Goal: Task Accomplishment & Management: Manage account settings

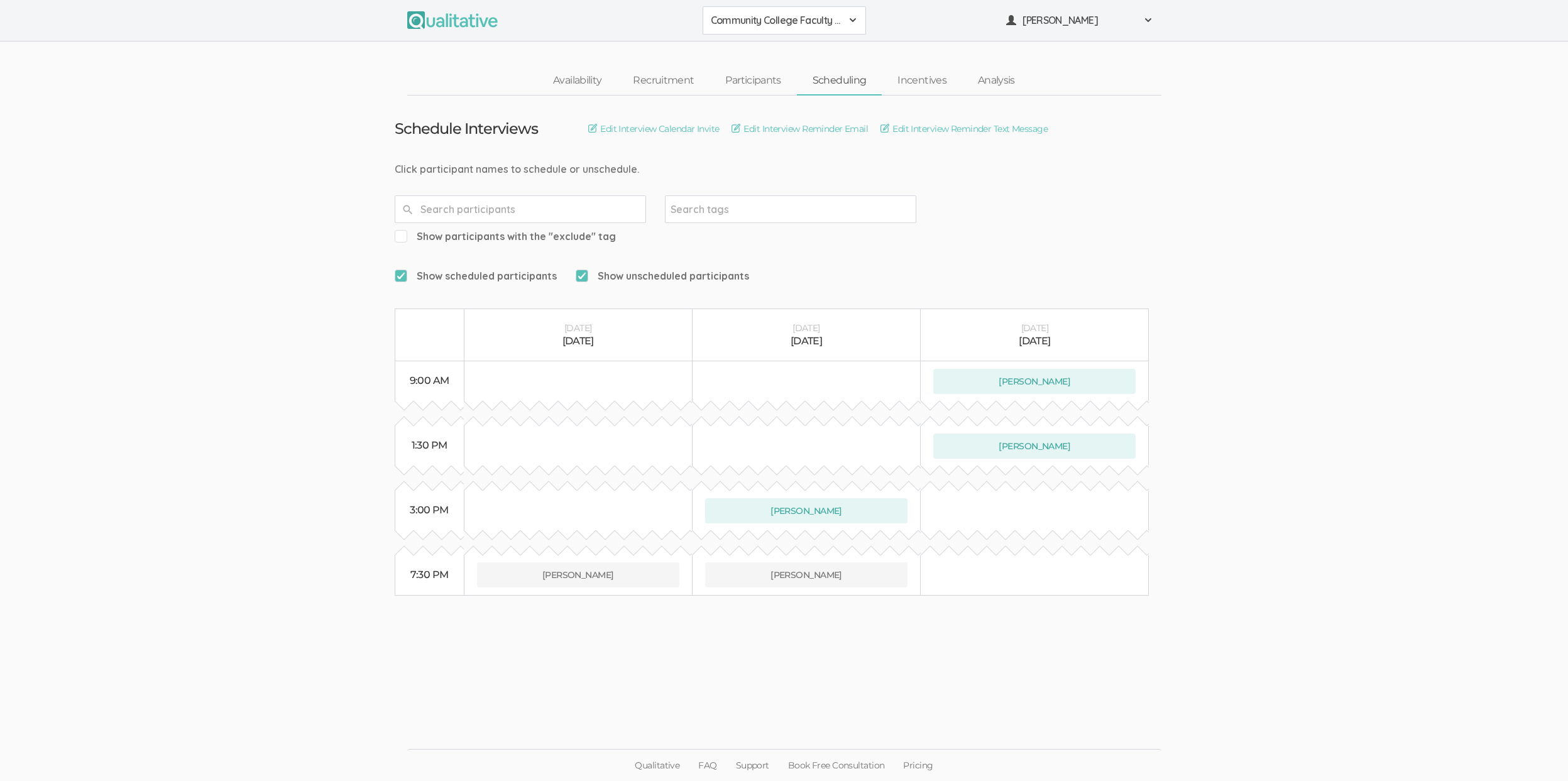
click at [158, 377] on ui-view "Schedule Interviews Edit Interview Calendar Invite Edit Interview Reminder Emai…" at bounding box center [784, 391] width 1568 height 590
click at [193, 409] on ui-view "Schedule Interviews Edit Interview Calendar Invite Edit Interview Reminder Emai…" at bounding box center [784, 391] width 1568 height 590
click at [176, 417] on ui-view "Schedule Interviews Edit Interview Calendar Invite Edit Interview Reminder Emai…" at bounding box center [784, 391] width 1568 height 590
click at [931, 84] on link "Incentives" at bounding box center [922, 80] width 80 height 27
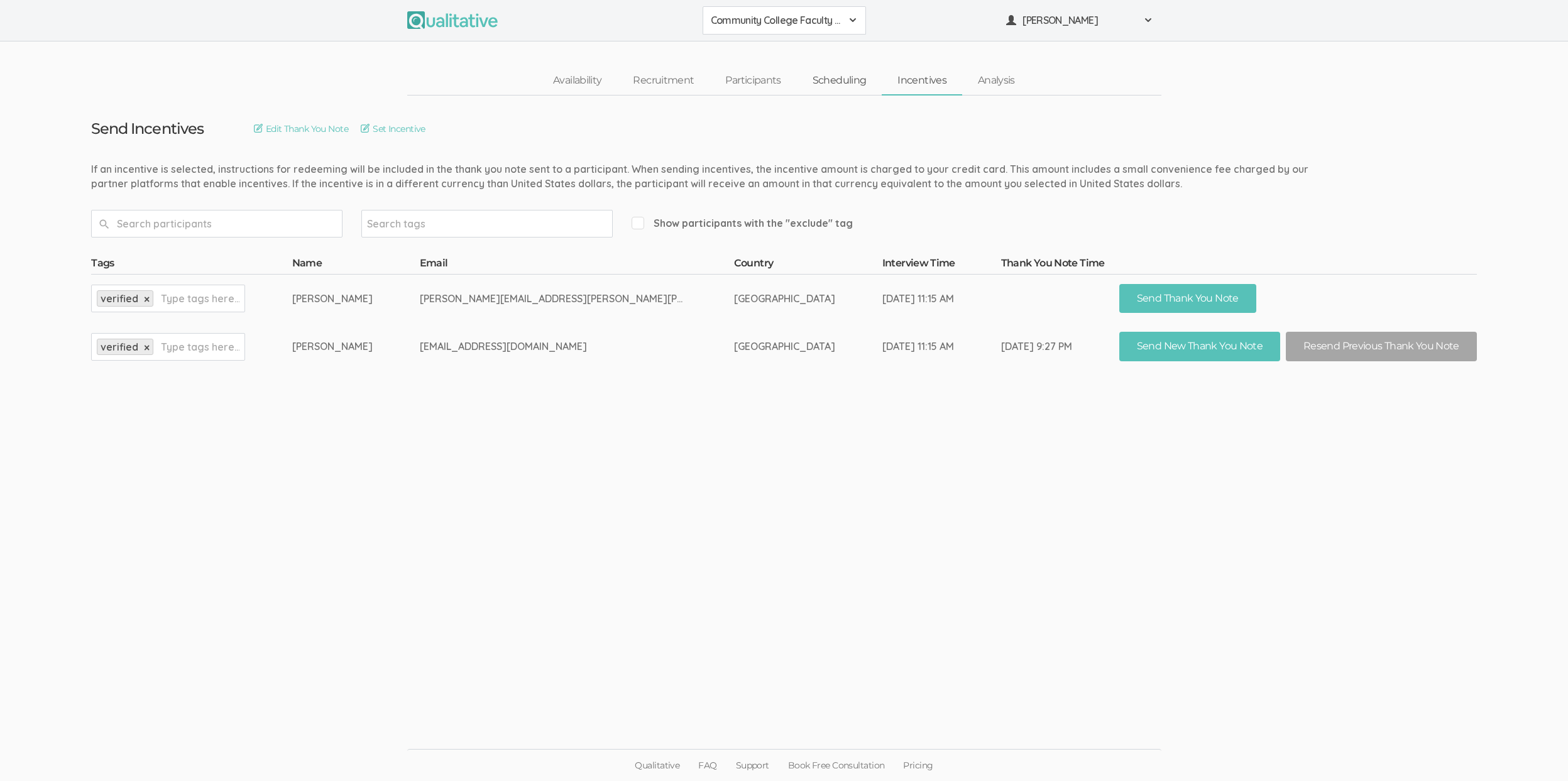
click at [825, 82] on link "Scheduling" at bounding box center [840, 80] width 86 height 27
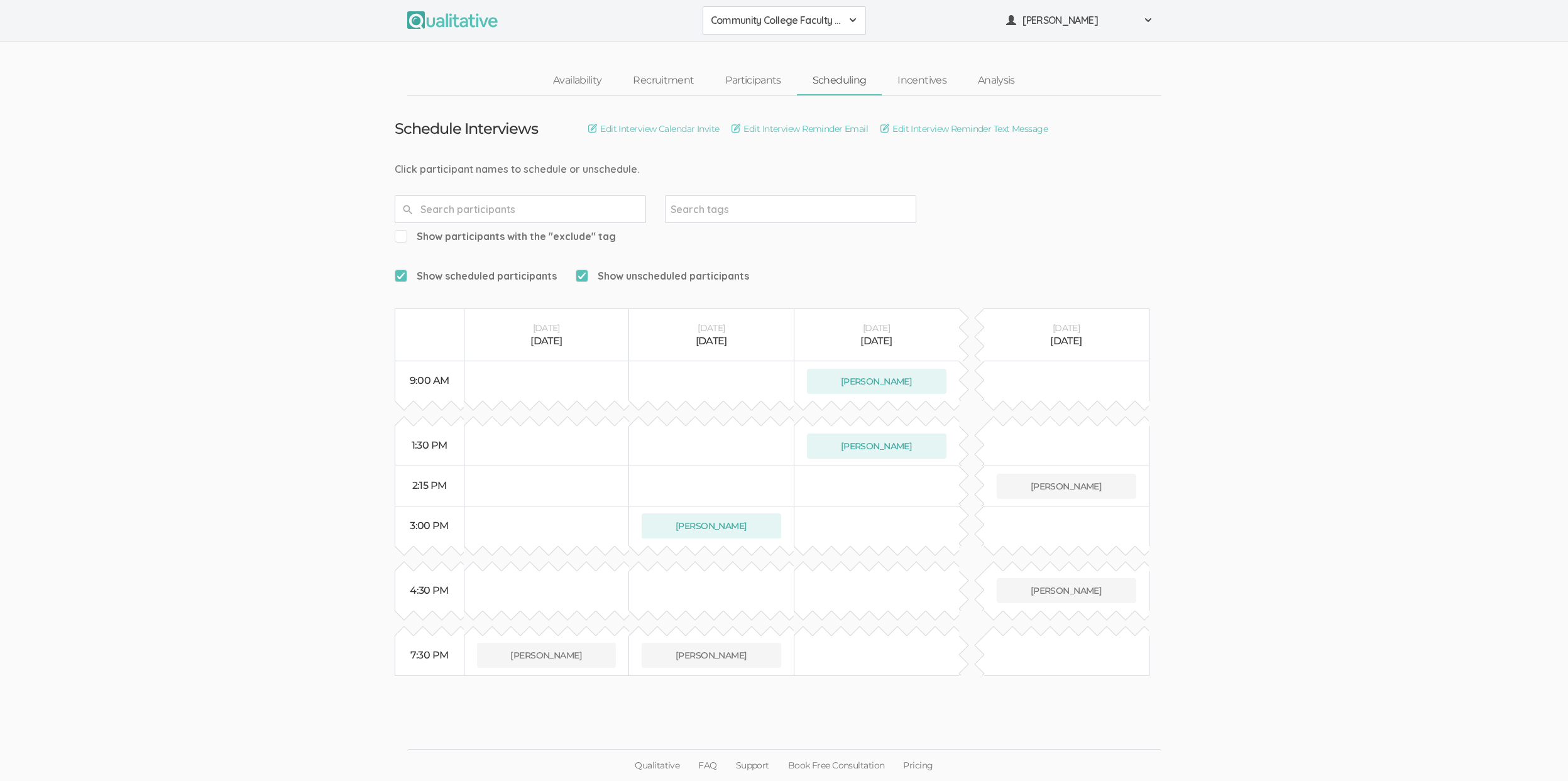
click at [192, 648] on ui-view "Schedule Interviews Edit Interview Calendar Invite Edit Interview Reminder Emai…" at bounding box center [784, 391] width 1568 height 590
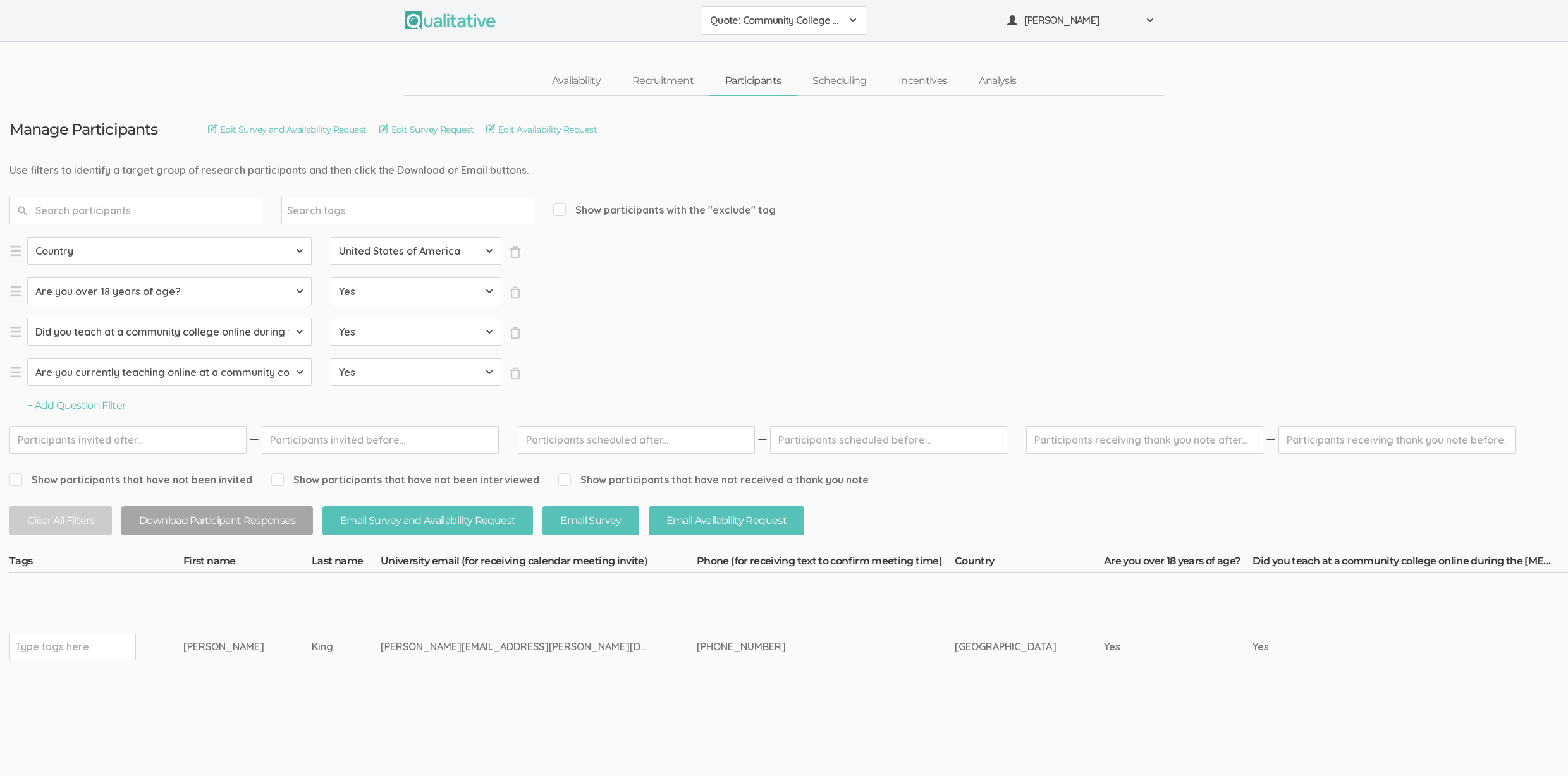
drag, startPoint x: 268, startPoint y: 643, endPoint x: 182, endPoint y: 651, distance: 86.4
copy tr "Type tags here... Jana King"
click at [429, 621] on td "[PERSON_NAME][EMAIL_ADDRESS][PERSON_NAME][DOMAIN_NAME]" at bounding box center [538, 647] width 316 height 149
click at [65, 650] on input "text" at bounding box center [55, 647] width 79 height 17
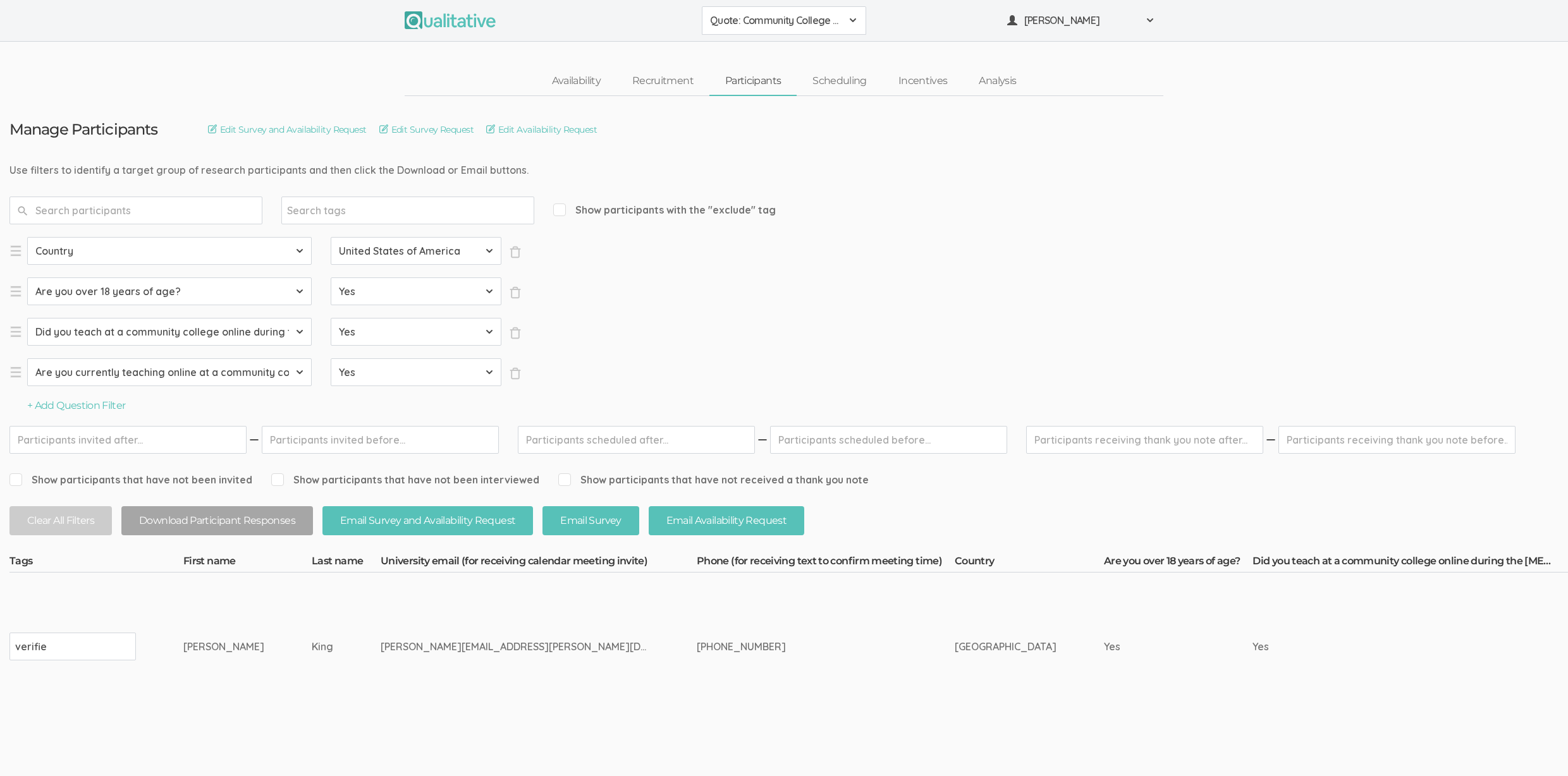
type input "verified"
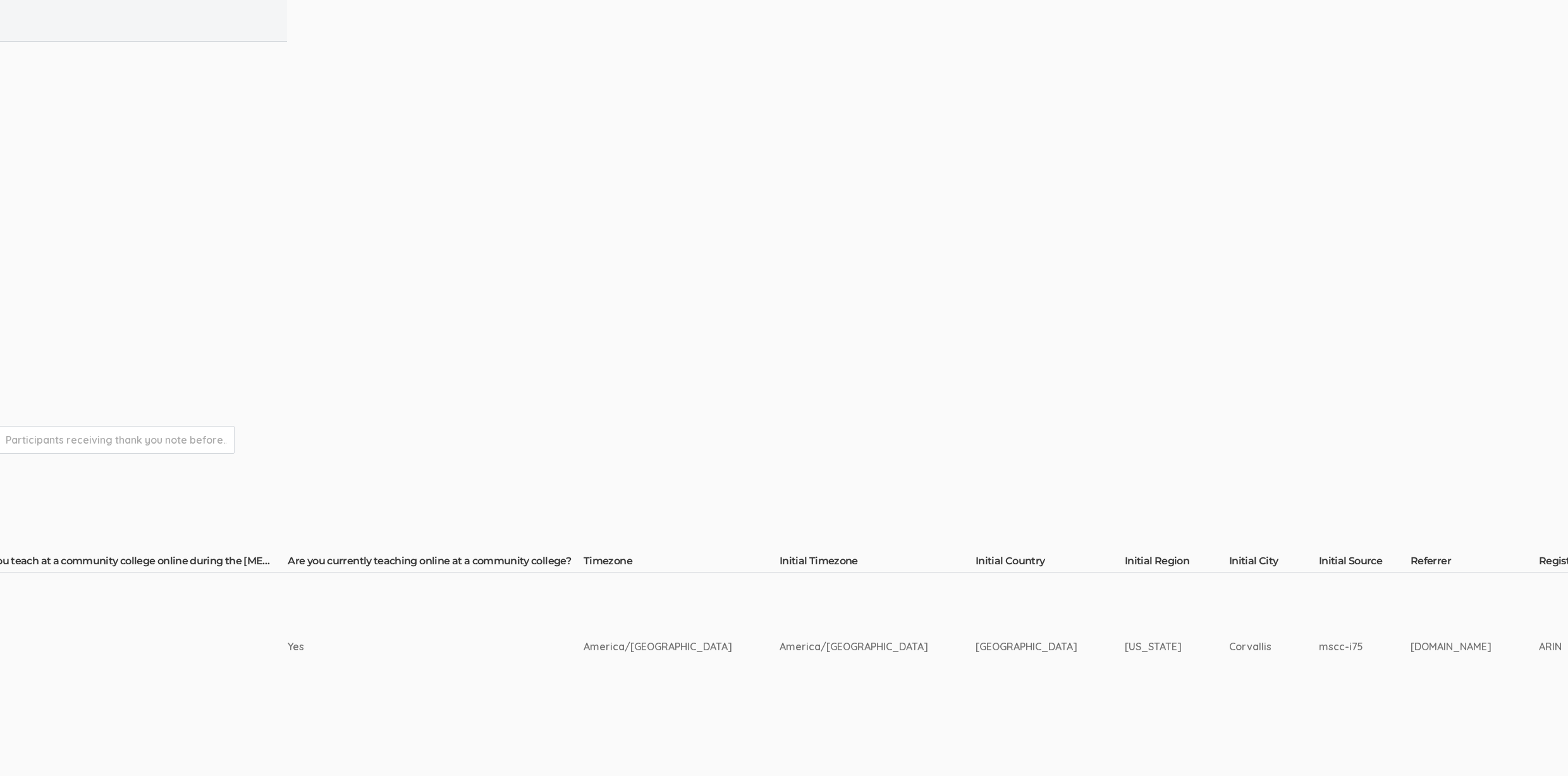
scroll to position [0, 3123]
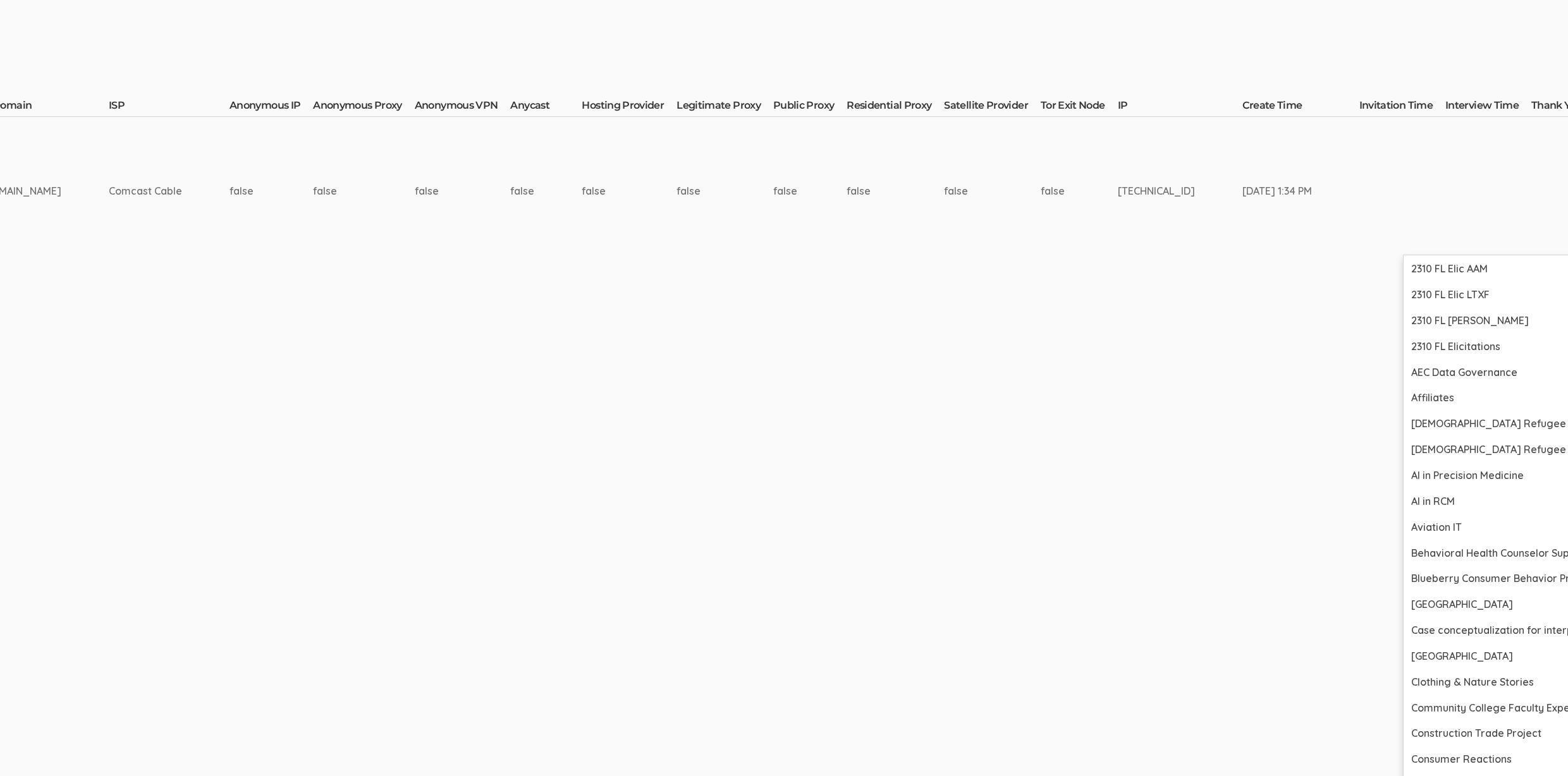
scroll to position [590, 3123]
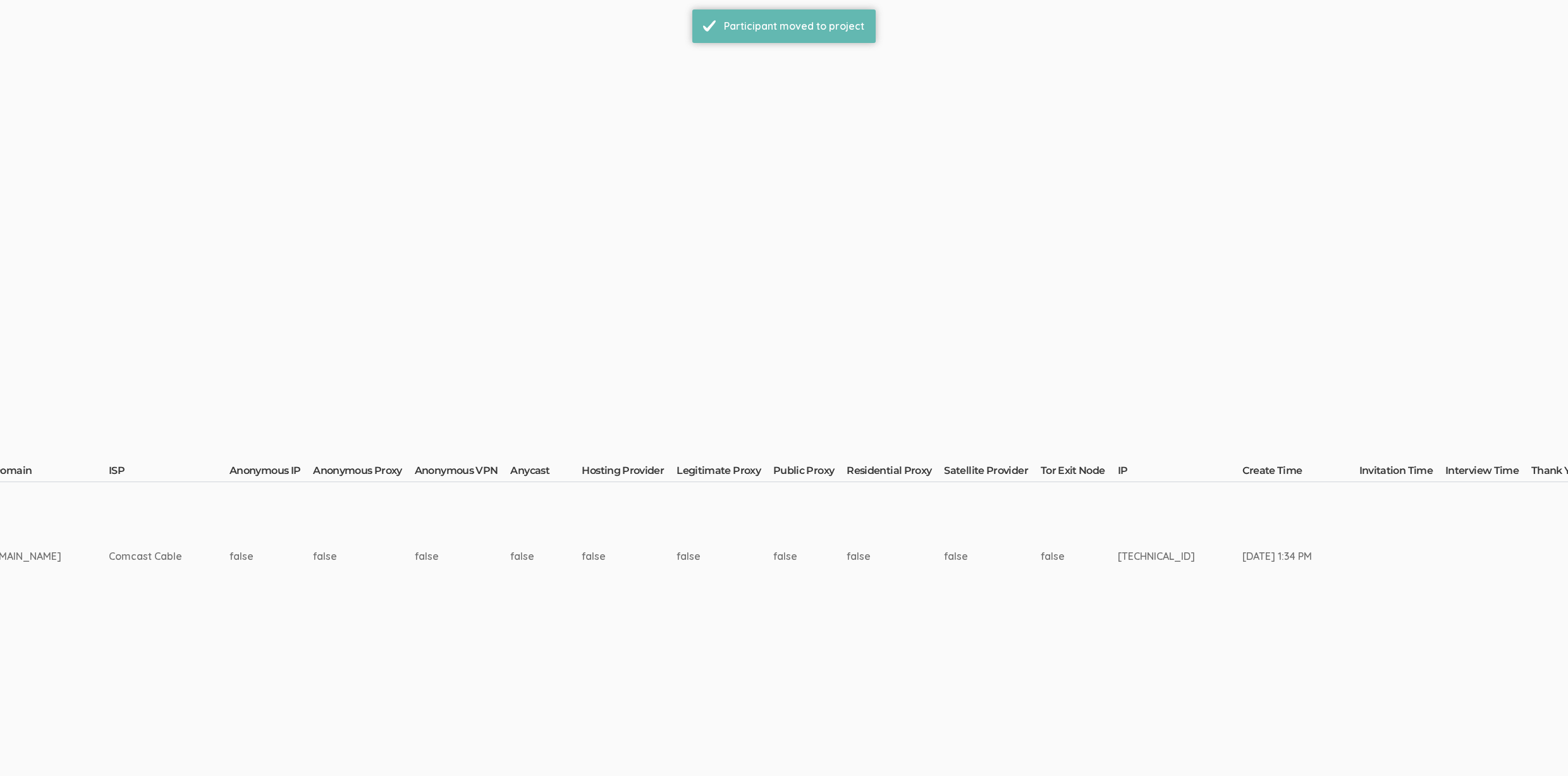
scroll to position [0, 0]
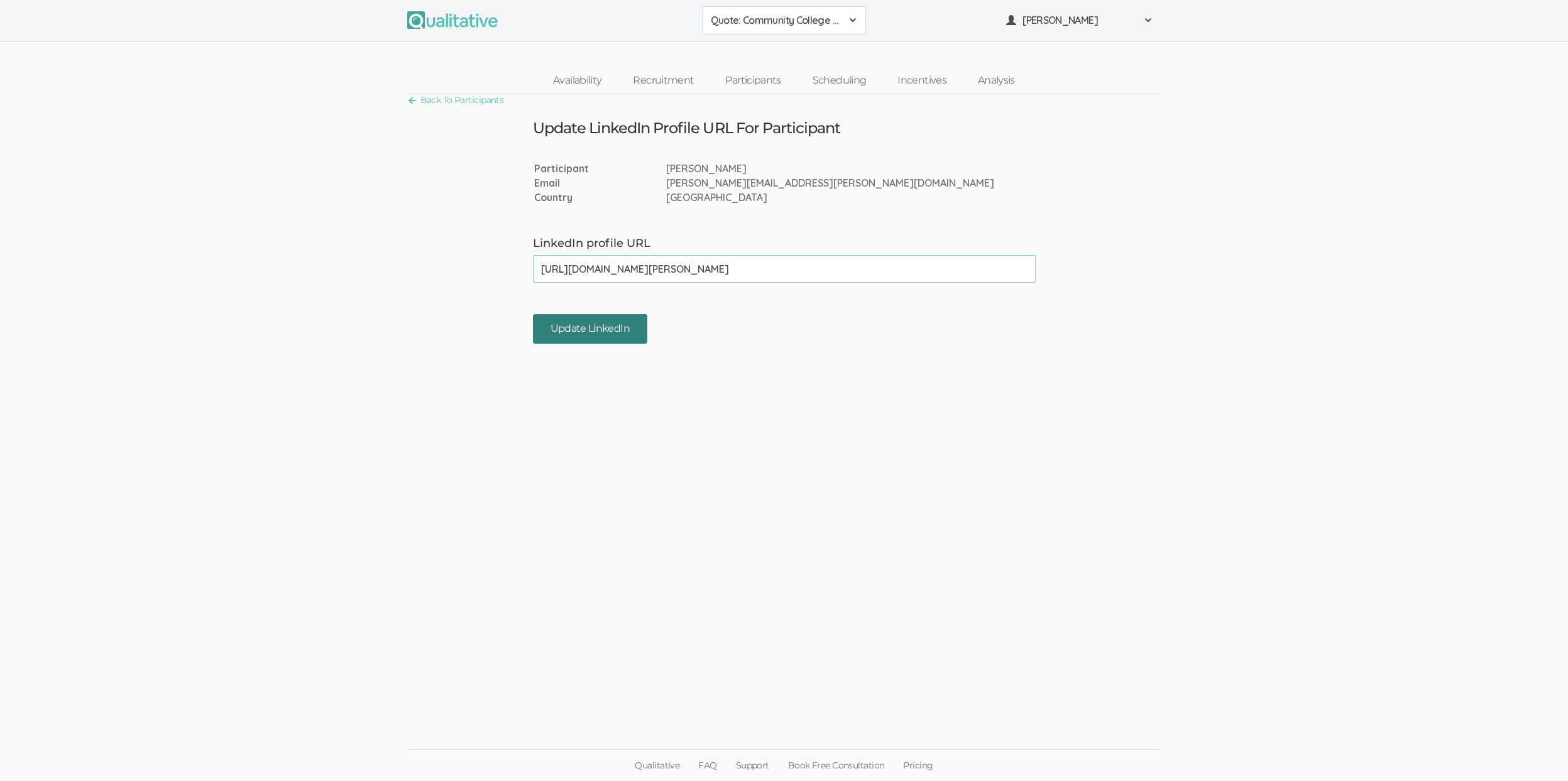
type input "[URL][DOMAIN_NAME][PERSON_NAME]"
click at [604, 329] on input "Update LinkedIn" at bounding box center [590, 328] width 114 height 30
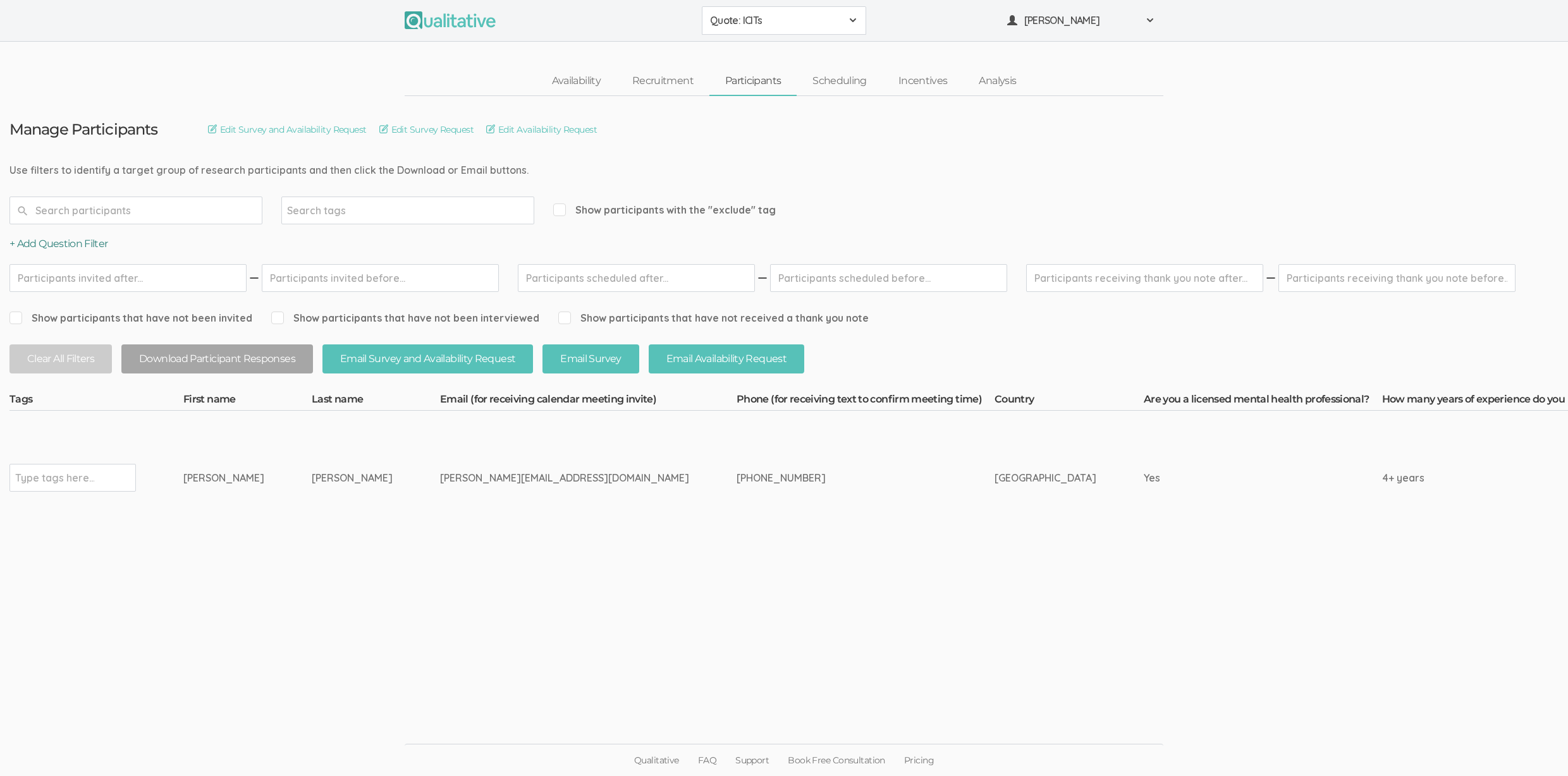
click at [86, 251] on button "+ Add Question Filter" at bounding box center [59, 244] width 99 height 15
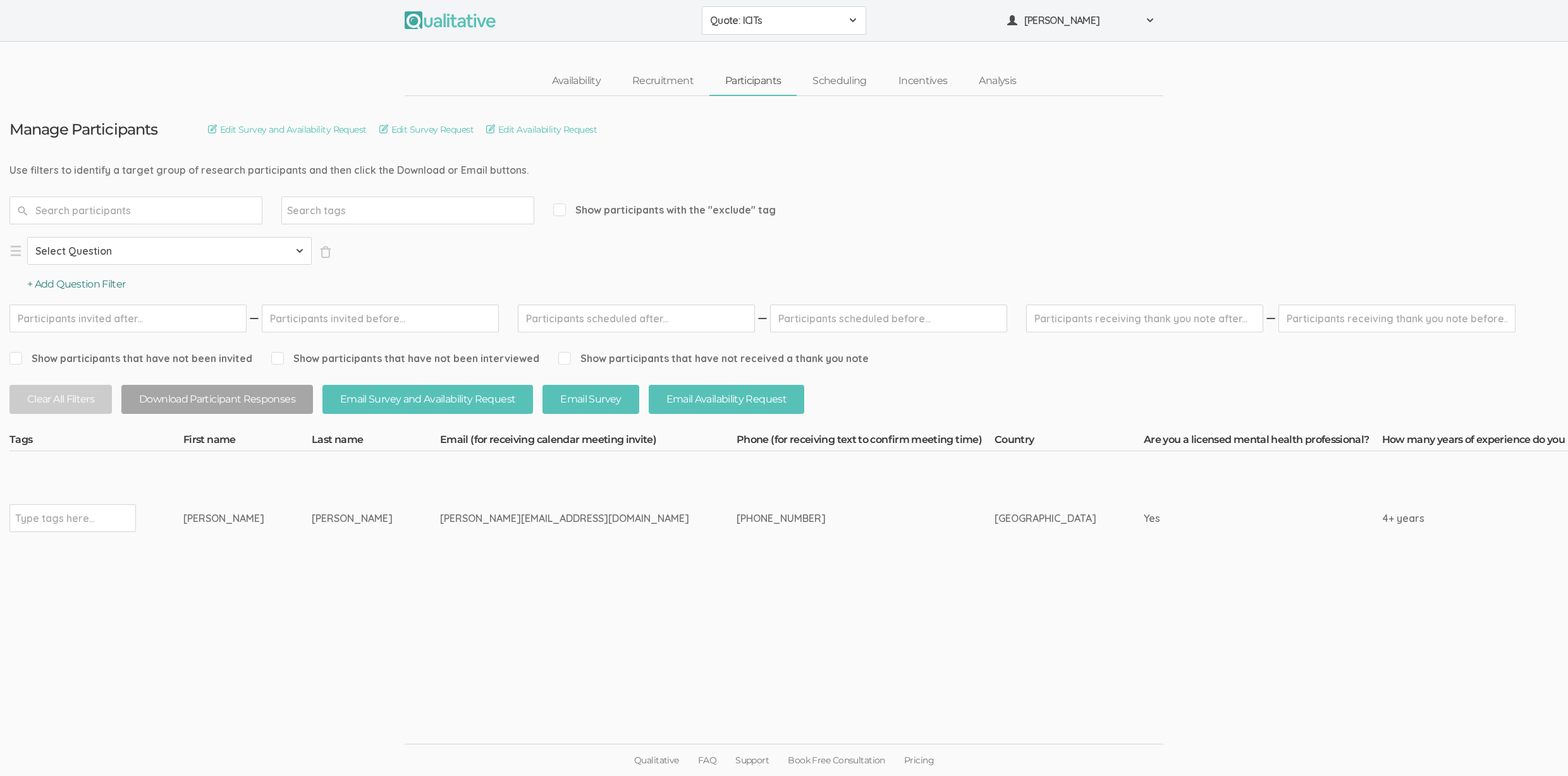
click at [72, 285] on button "+ Add Question Filter" at bounding box center [77, 284] width 99 height 15
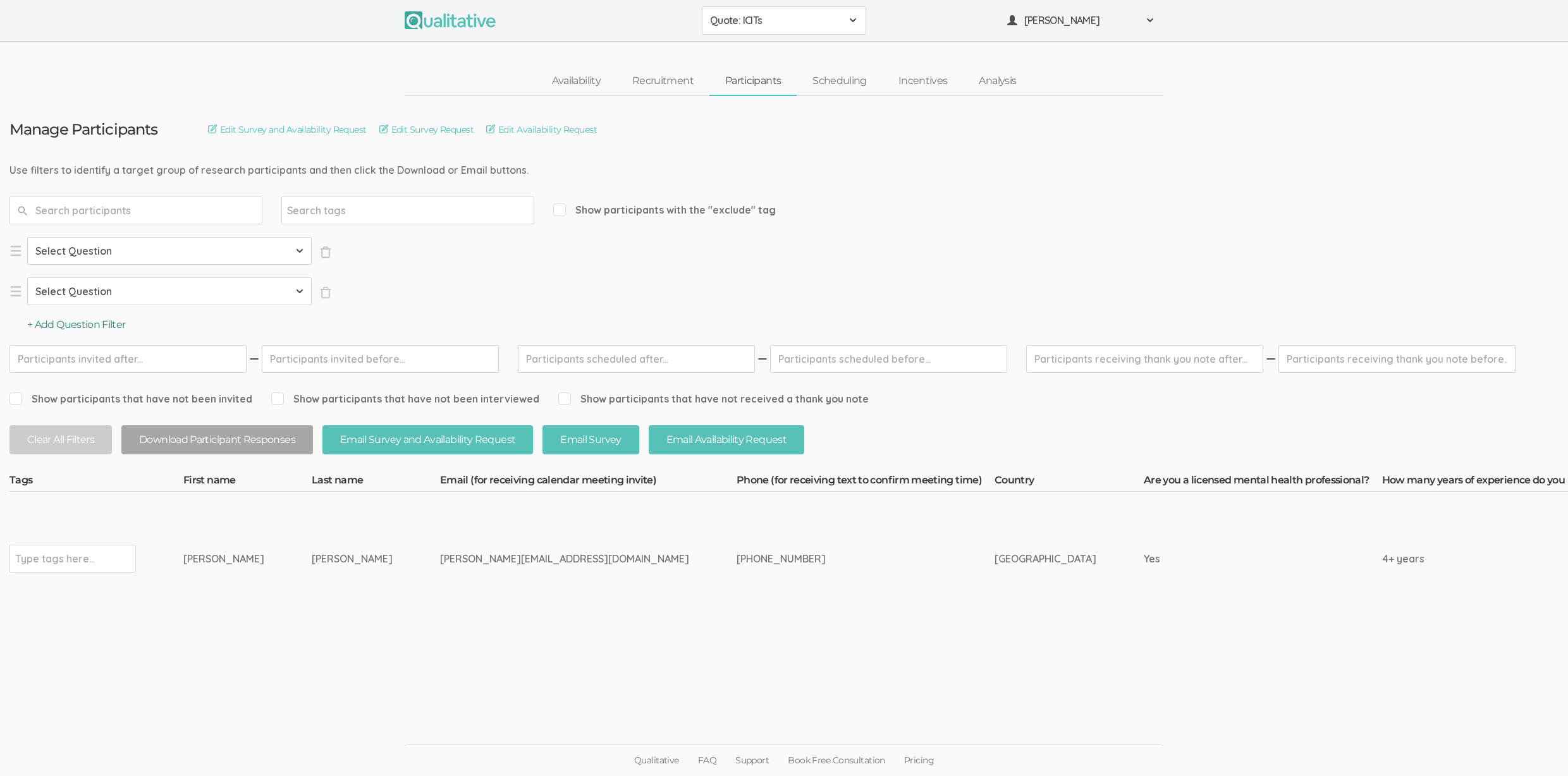
click at [67, 325] on button "+ Add Question Filter" at bounding box center [77, 325] width 99 height 15
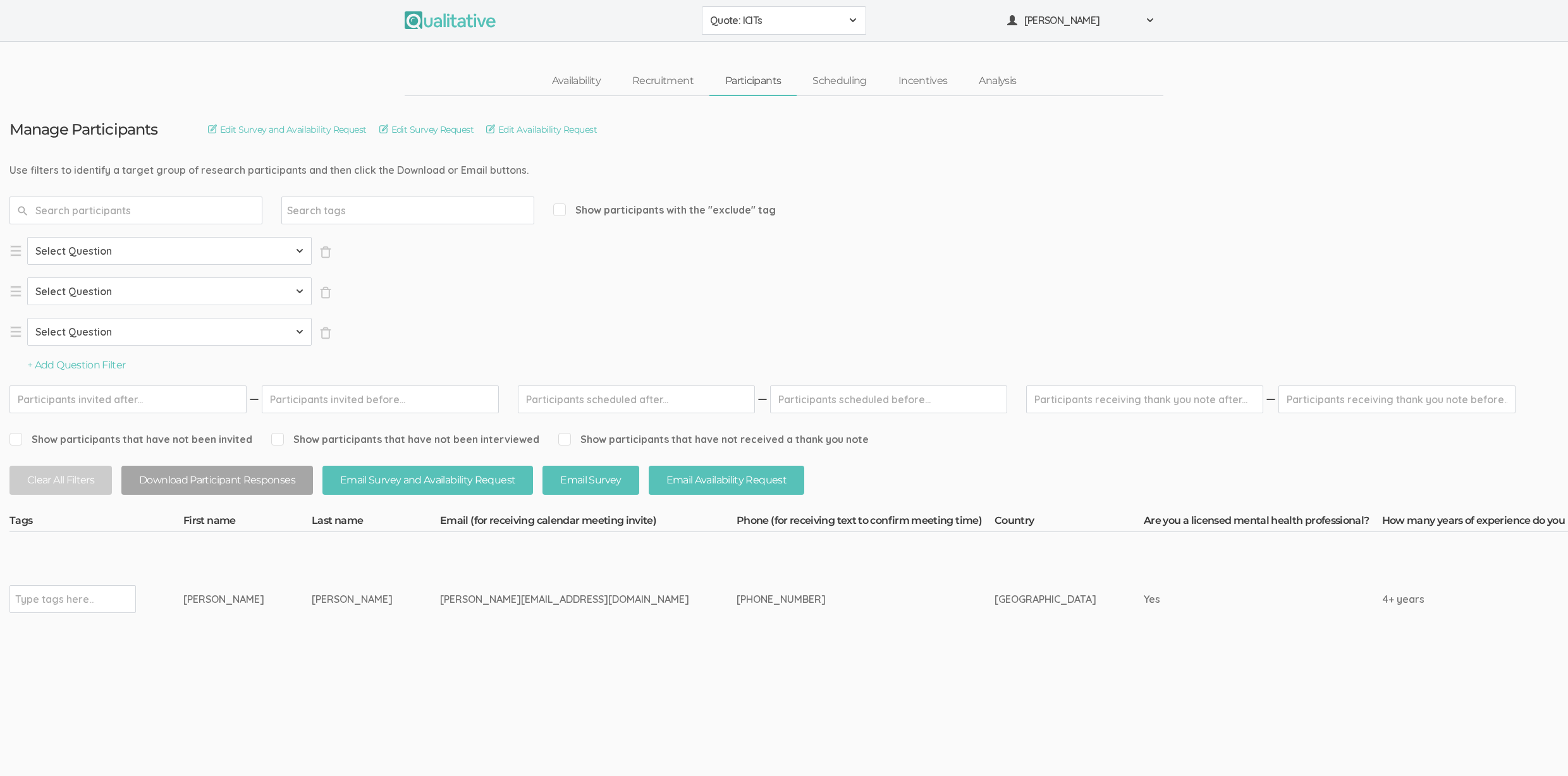
click at [77, 370] on button "+ Add Question Filter" at bounding box center [77, 365] width 99 height 15
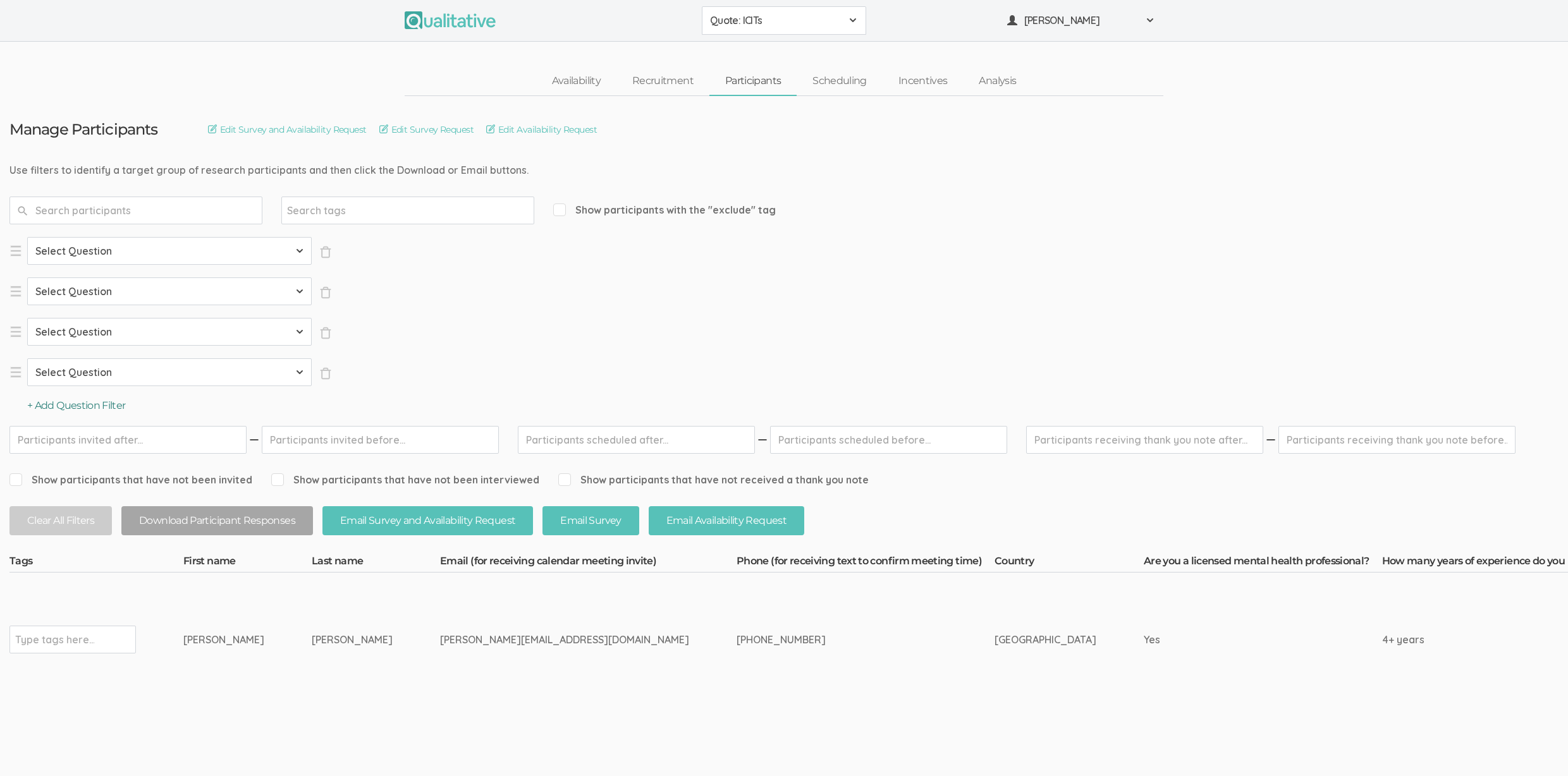
click at [87, 405] on button "+ Add Question Filter" at bounding box center [77, 406] width 99 height 15
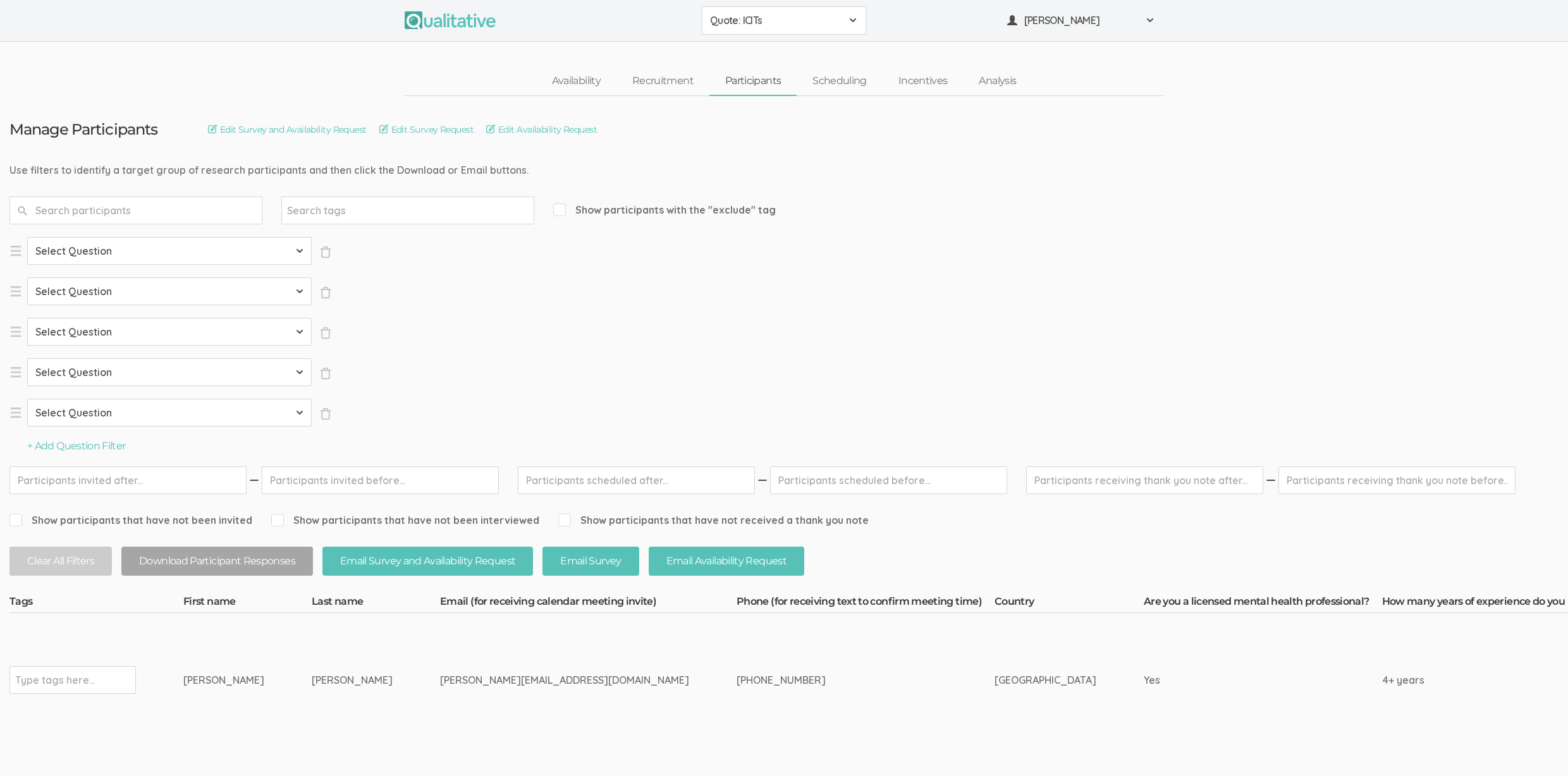
click at [111, 246] on select "Select Question Country Are you a licensed mental health professional? How many…" at bounding box center [169, 251] width 285 height 28
select select "SFQ Country"
click at [434, 252] on select "Select Country Afghanistan Åland Islands Albania Algeria American Samoa Andorra…" at bounding box center [415, 251] width 170 height 28
select select "US"
click at [153, 291] on select "Select Question Country Are you a licensed mental health professional? How many…" at bounding box center [169, 291] width 285 height 28
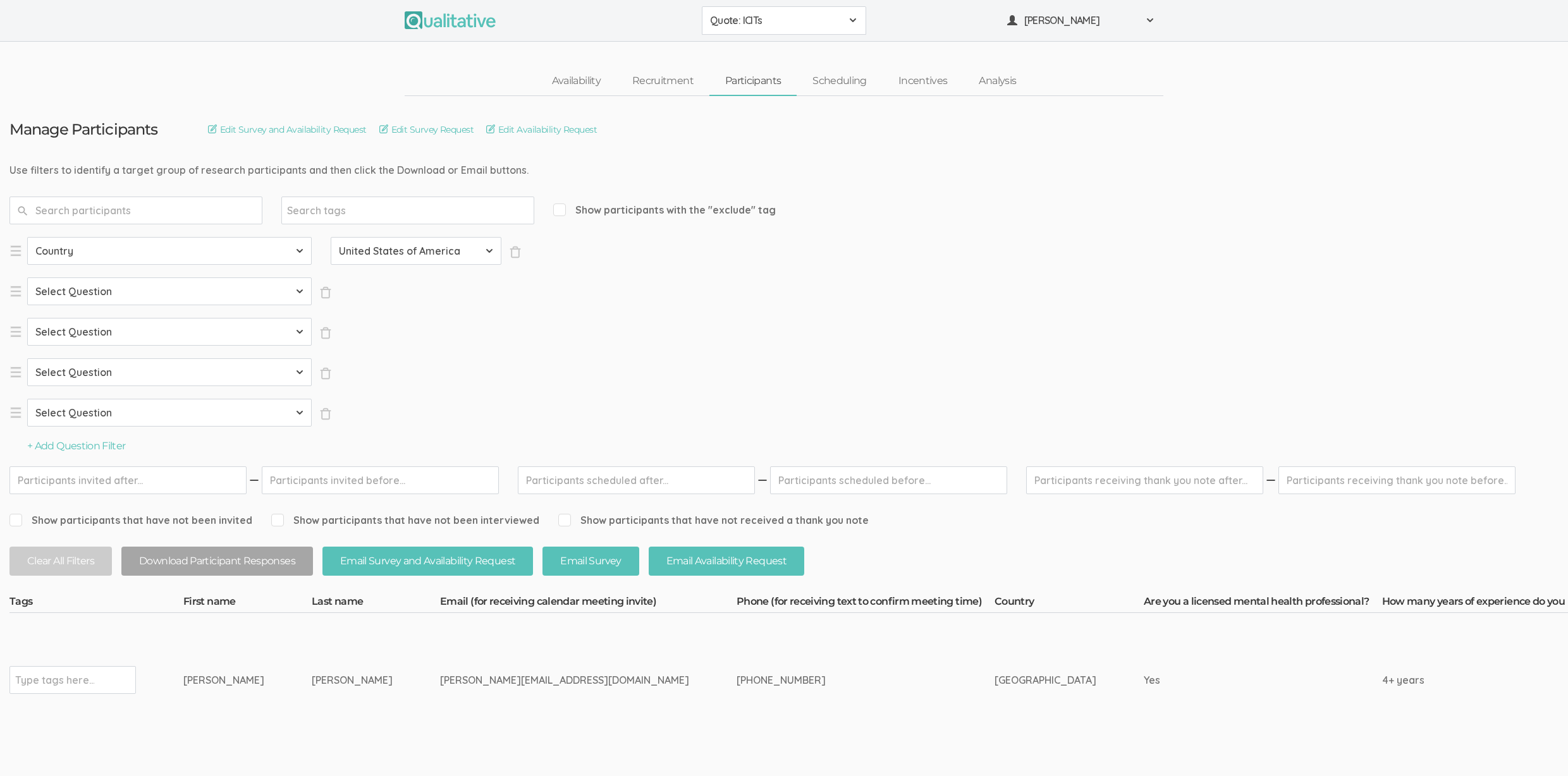
select select "SFQ Are you a licensed mental health professional?"
click at [395, 295] on select "Select Value Yes No" at bounding box center [415, 291] width 170 height 28
select select "Yes"
click at [106, 332] on select "Select Question Country Are you a licensed mental health professional? How many…" at bounding box center [169, 332] width 285 height 28
select select "SFQ How many years of experience do you have in the supervision of counselors?"
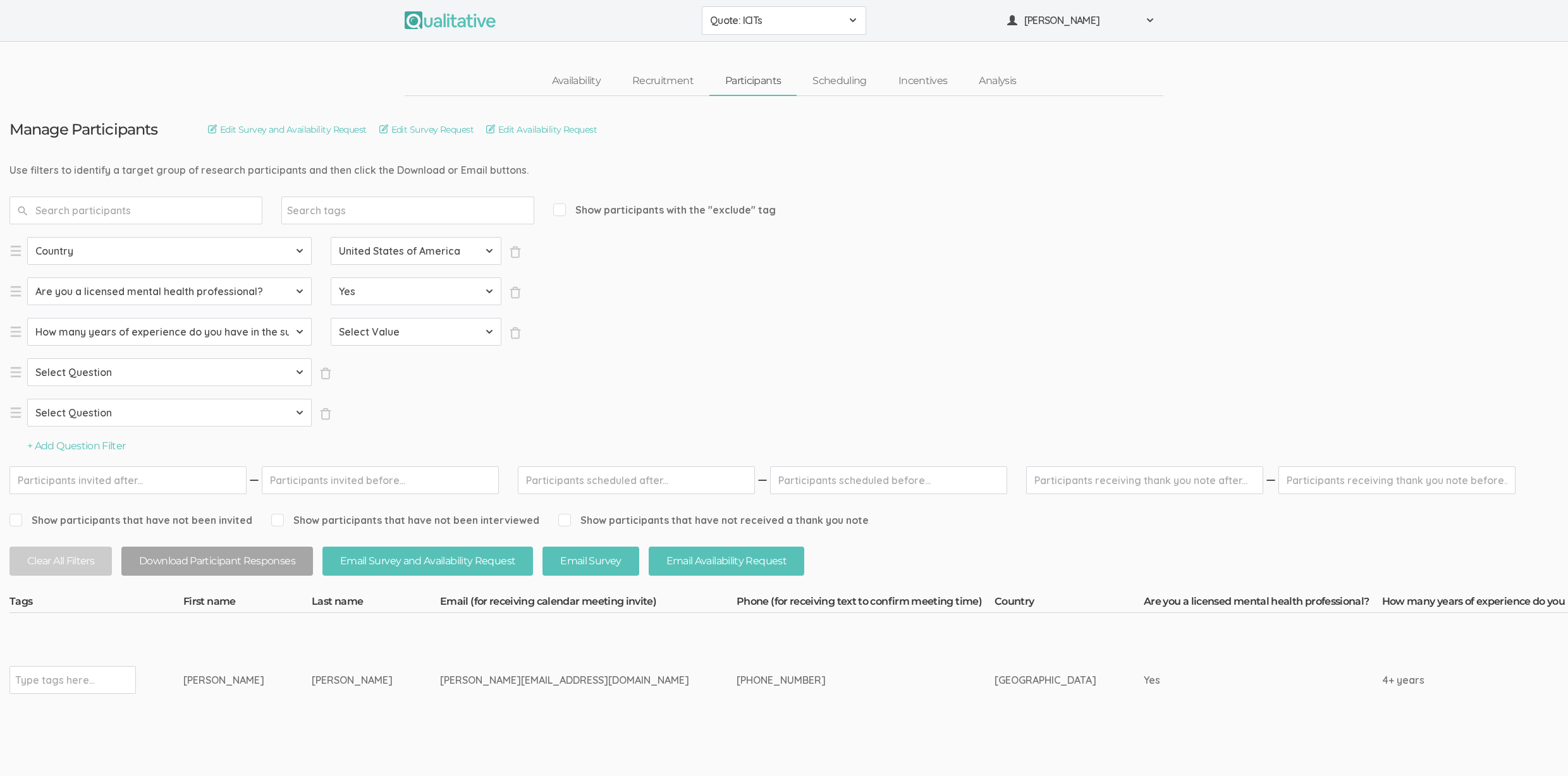
click at [365, 337] on select "Select Value Less than 2 years 2 to 4 years 4+ years" at bounding box center [415, 332] width 170 height 28
click at [432, 331] on select "Select Value Less than 2 years 2 to 4 years 4+ years" at bounding box center [415, 332] width 170 height 28
select select "2 to 4 years"
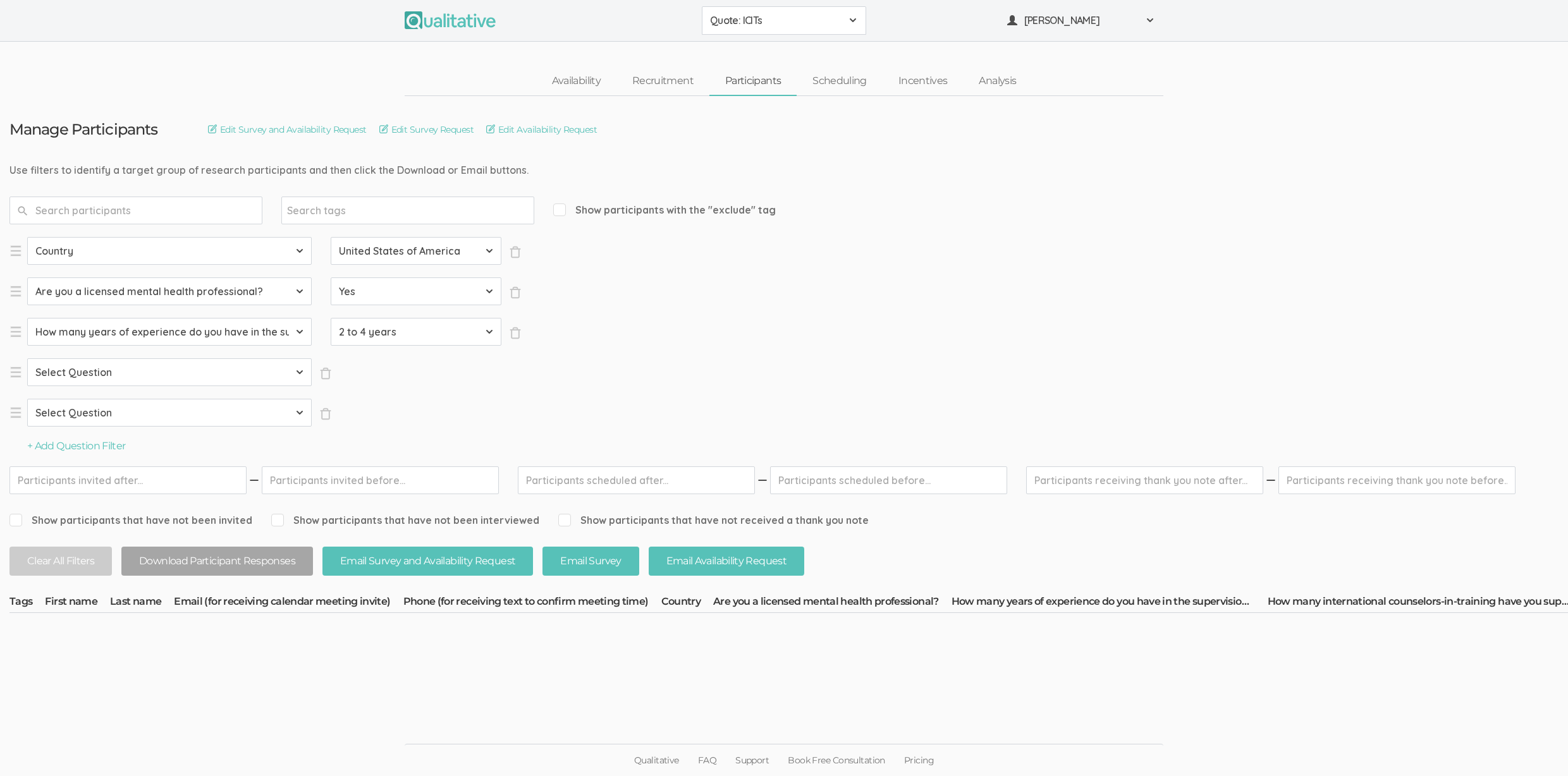
click at [163, 364] on select "Select Question Country Are you a licensed mental health professional? How many…" at bounding box center [169, 372] width 285 height 28
select select "SFQ How many years of experience do you have in the supervision of counselors?"
click at [362, 366] on select "Select Value Less than 2 years 2 to 4 years 4+ years" at bounding box center [415, 372] width 170 height 28
select select "4+ years"
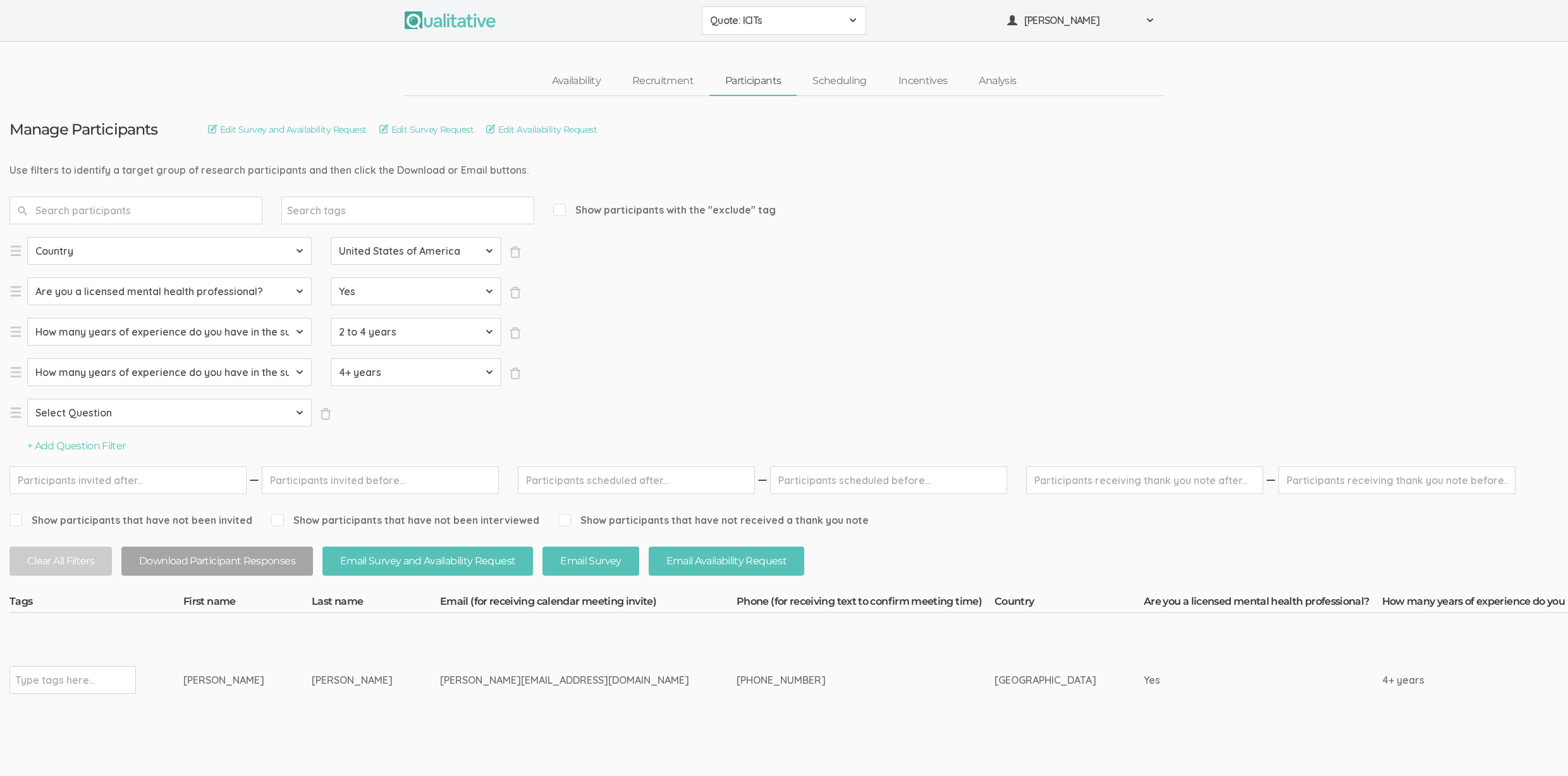
click at [255, 330] on select "Select Question Country Are you a licensed mental health professional? How many…" at bounding box center [169, 332] width 285 height 28
click at [237, 399] on select "Select Question Country Are you a licensed mental health professional? How many…" at bounding box center [169, 413] width 285 height 28
click at [182, 407] on select "Select Question Country Are you a licensed mental health professional? How many…" at bounding box center [169, 413] width 285 height 28
select select "SFQ How many international counselors-in-training have you supervised?"
click at [390, 413] on select "Select Value None 1 to 2 3+" at bounding box center [415, 413] width 170 height 28
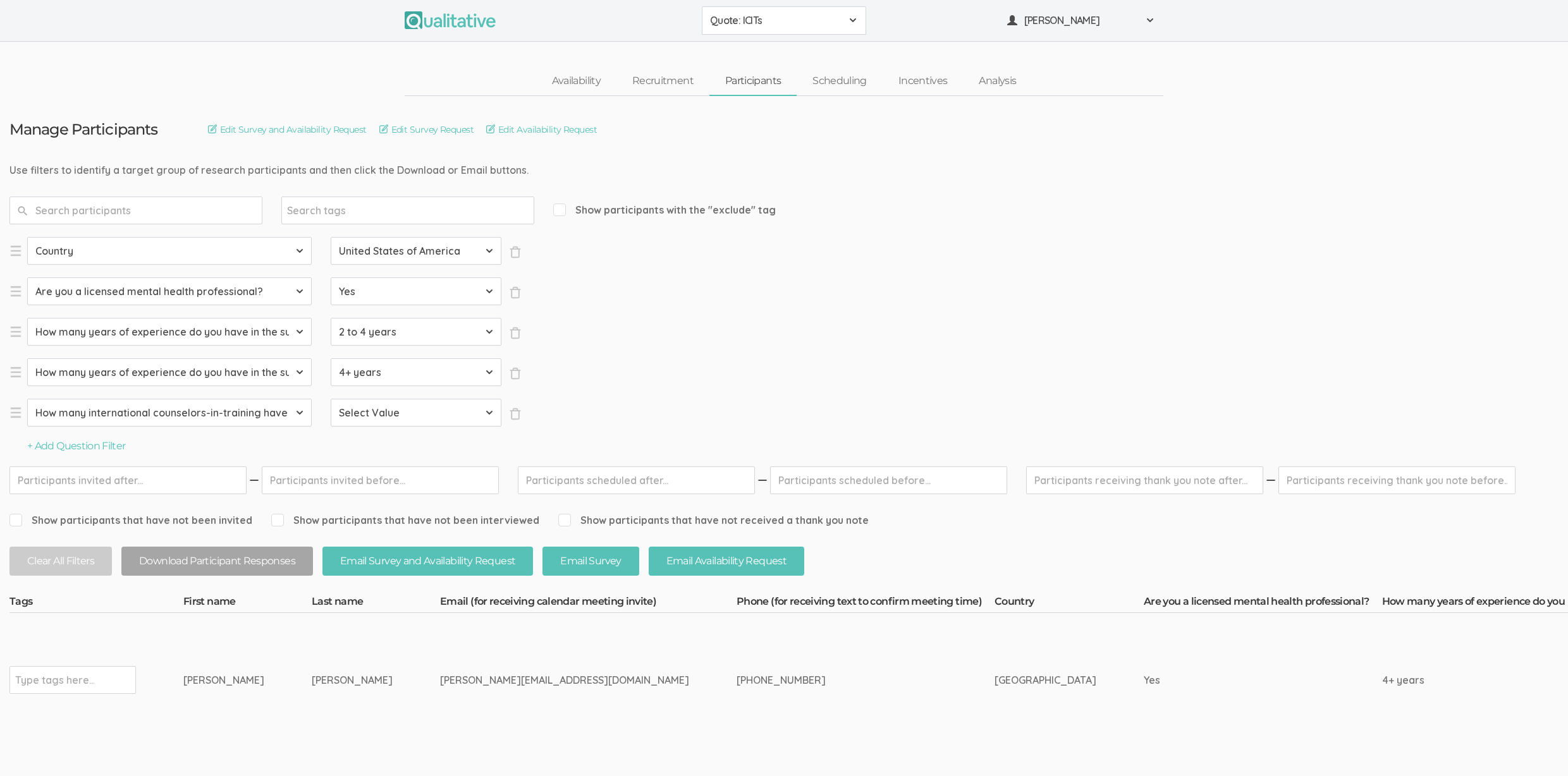
select select "1 to 2"
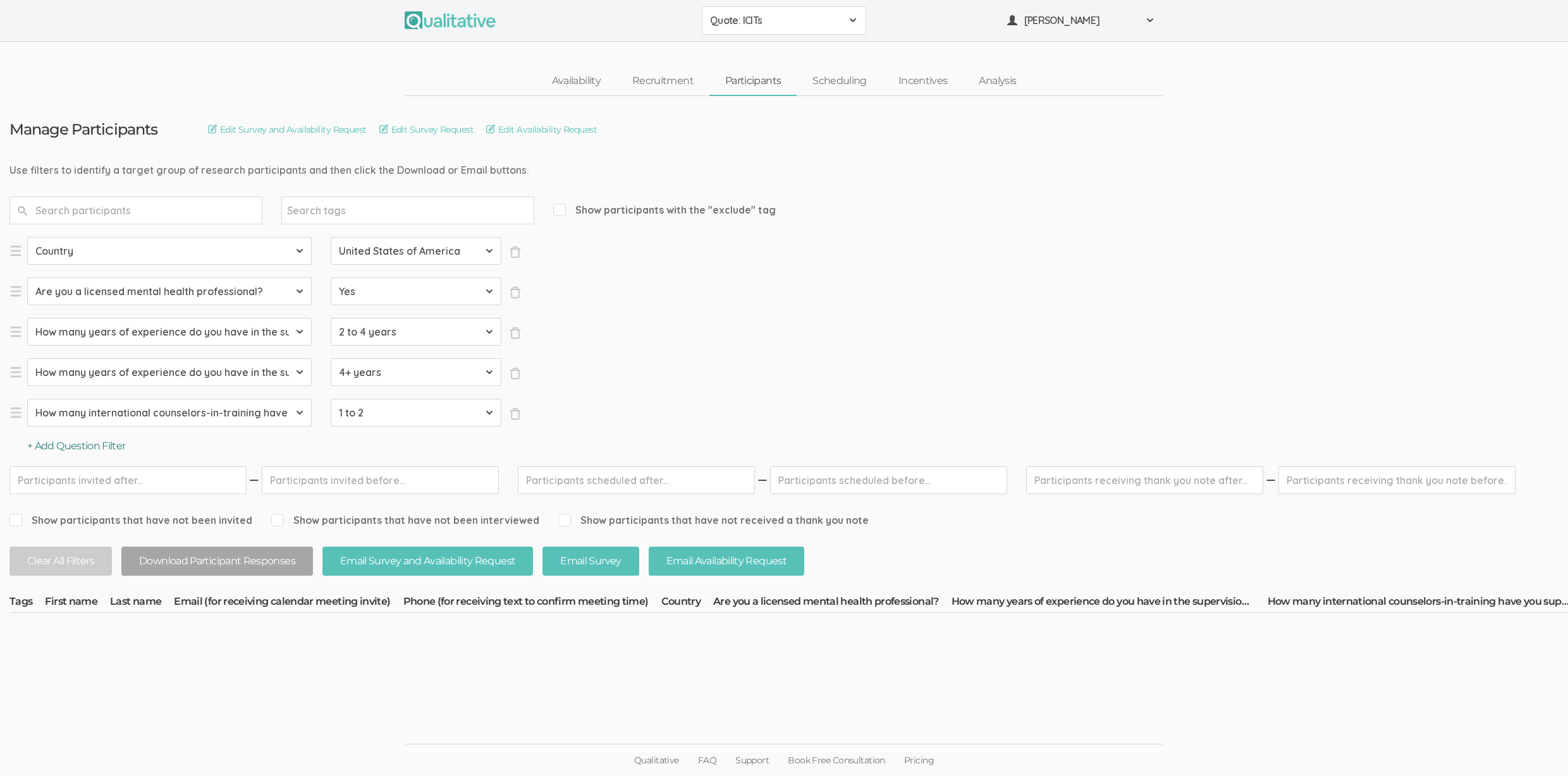
click at [110, 444] on button "+ Add Question Filter" at bounding box center [77, 446] width 99 height 15
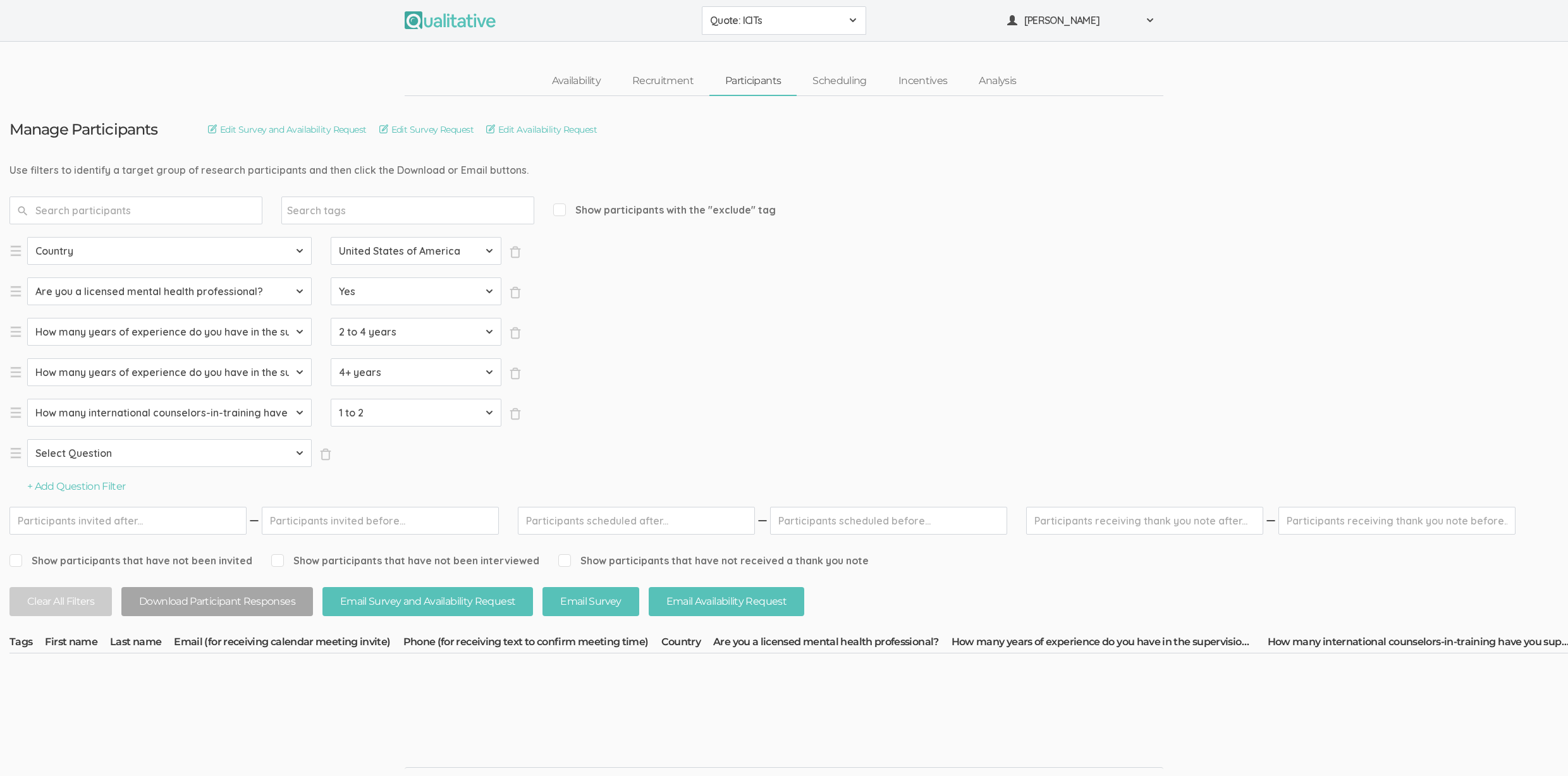
click at [194, 460] on select "Select Question Country Are you a licensed mental health professional? How many…" at bounding box center [169, 453] width 285 height 28
select select "SFQ How many international counselors-in-training have you supervised?"
click at [362, 460] on select "Select Value None 1 to 2 3+" at bounding box center [415, 453] width 170 height 28
select select "3+"
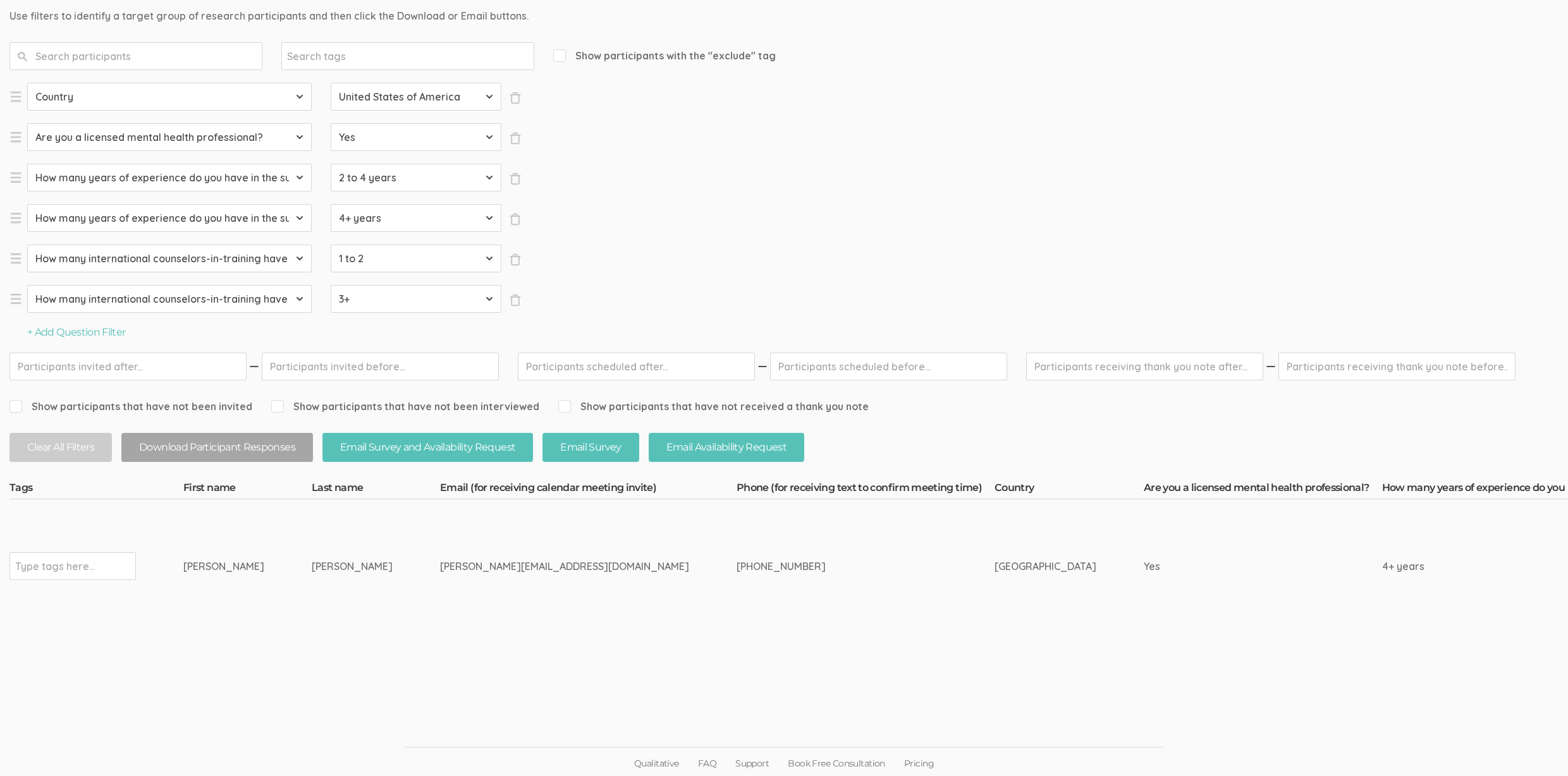
scroll to position [156, 0]
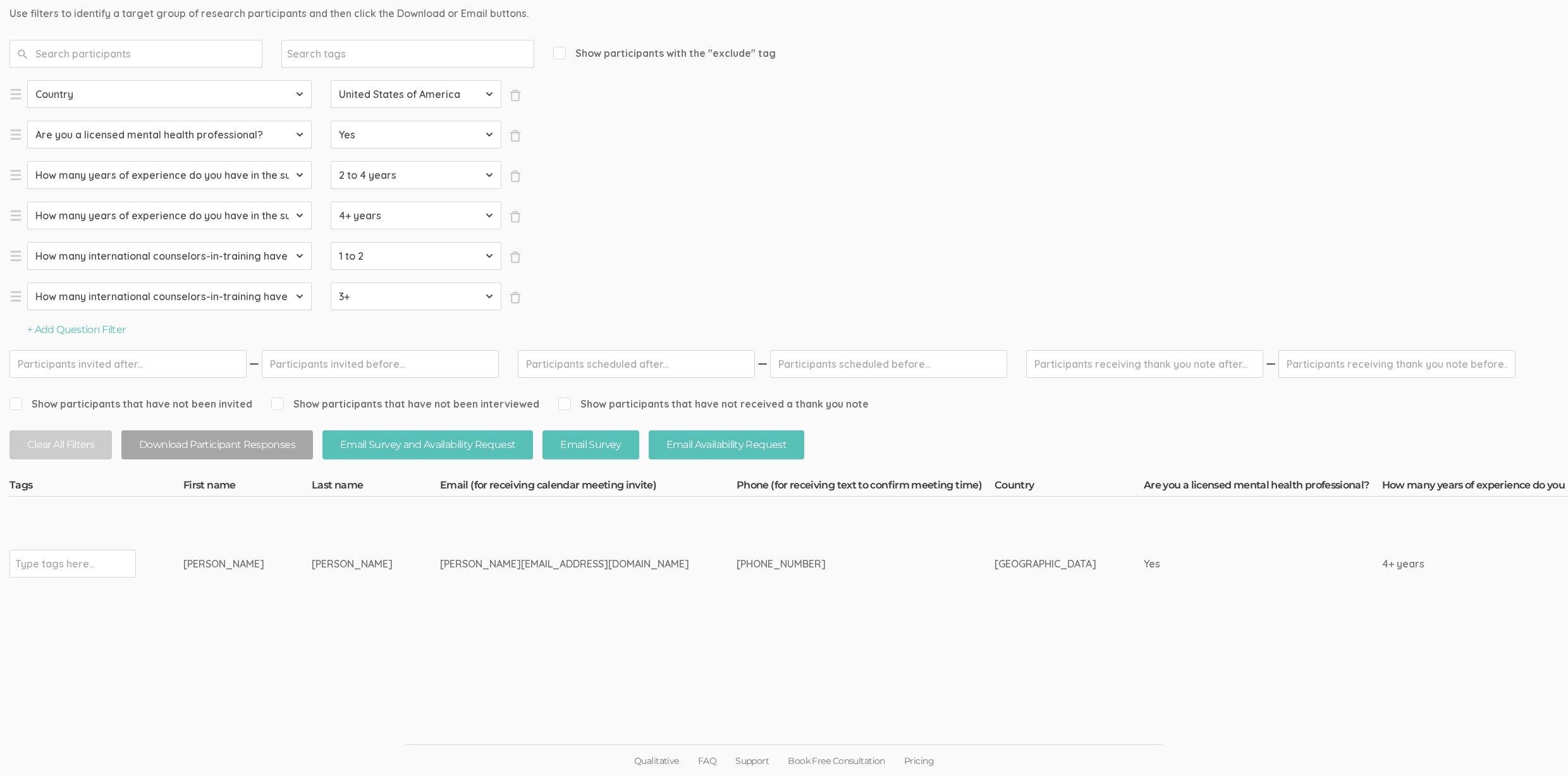
drag, startPoint x: 311, startPoint y: 565, endPoint x: 182, endPoint y: 570, distance: 129.1
copy tr "Type tags here... Gretchen Lewis"
click at [47, 569] on input "text" at bounding box center [55, 564] width 79 height 17
type input "verified"
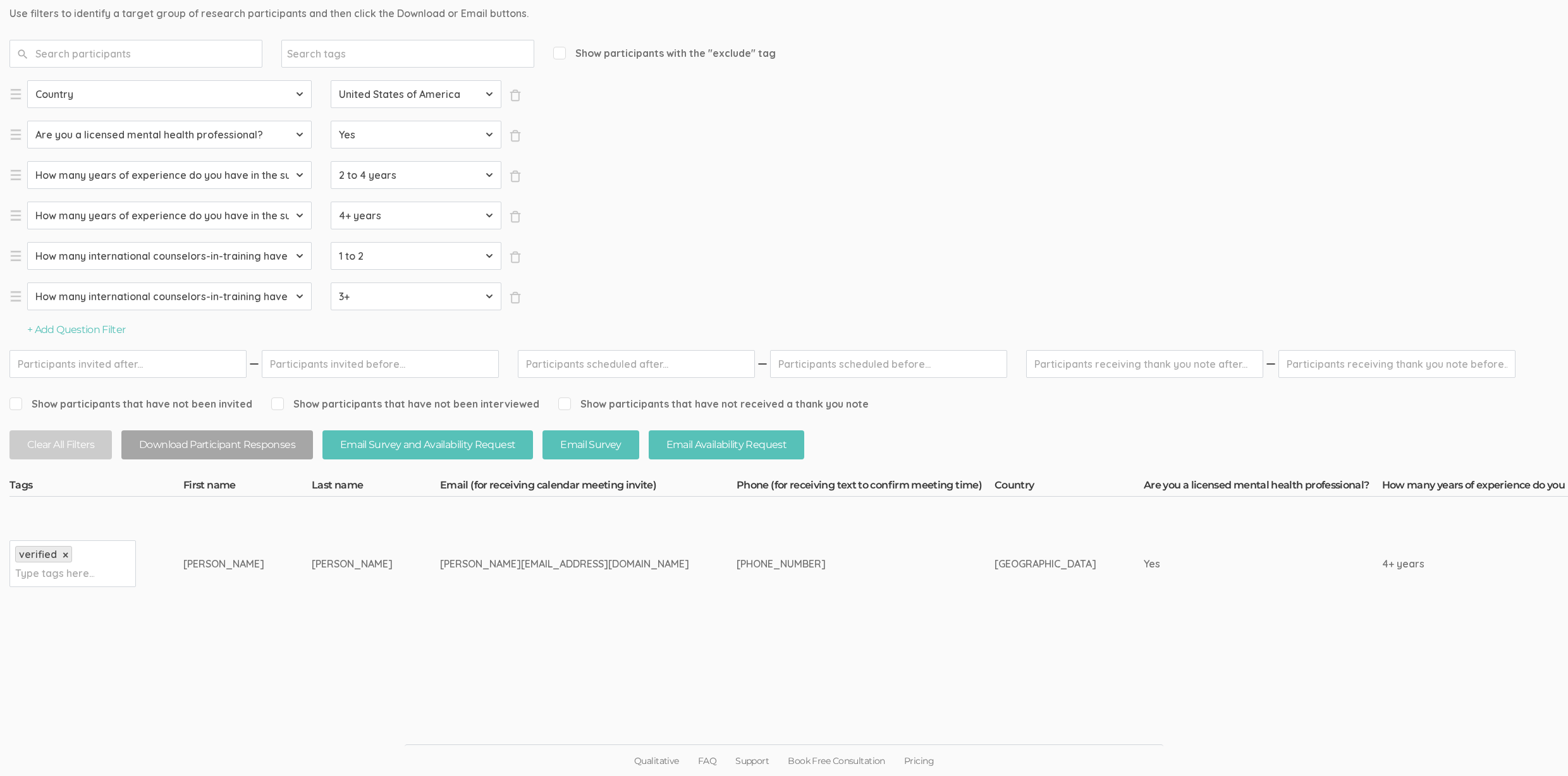
click at [223, 565] on div "Gretchen" at bounding box center [224, 564] width 81 height 15
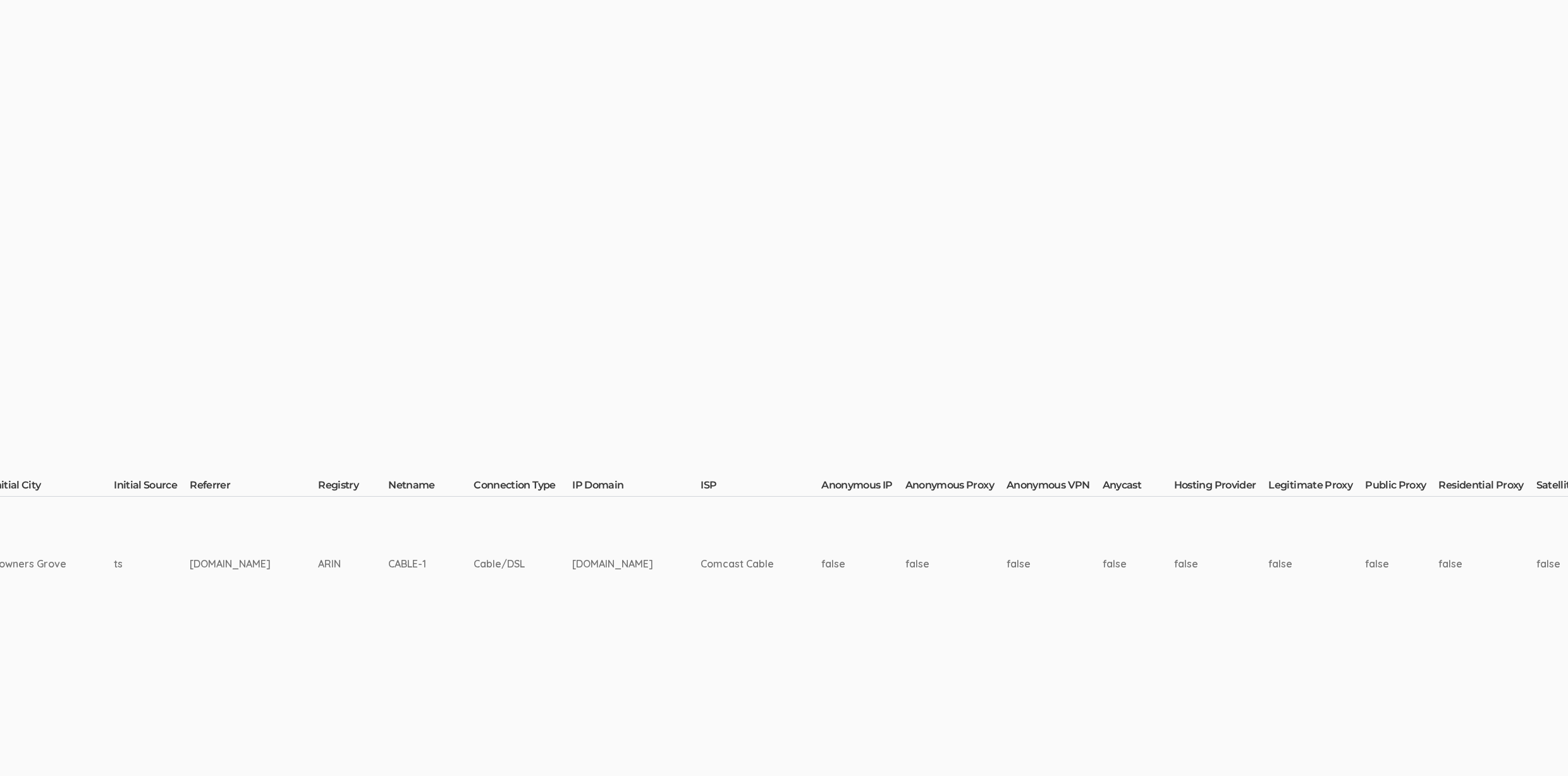
scroll to position [156, 3613]
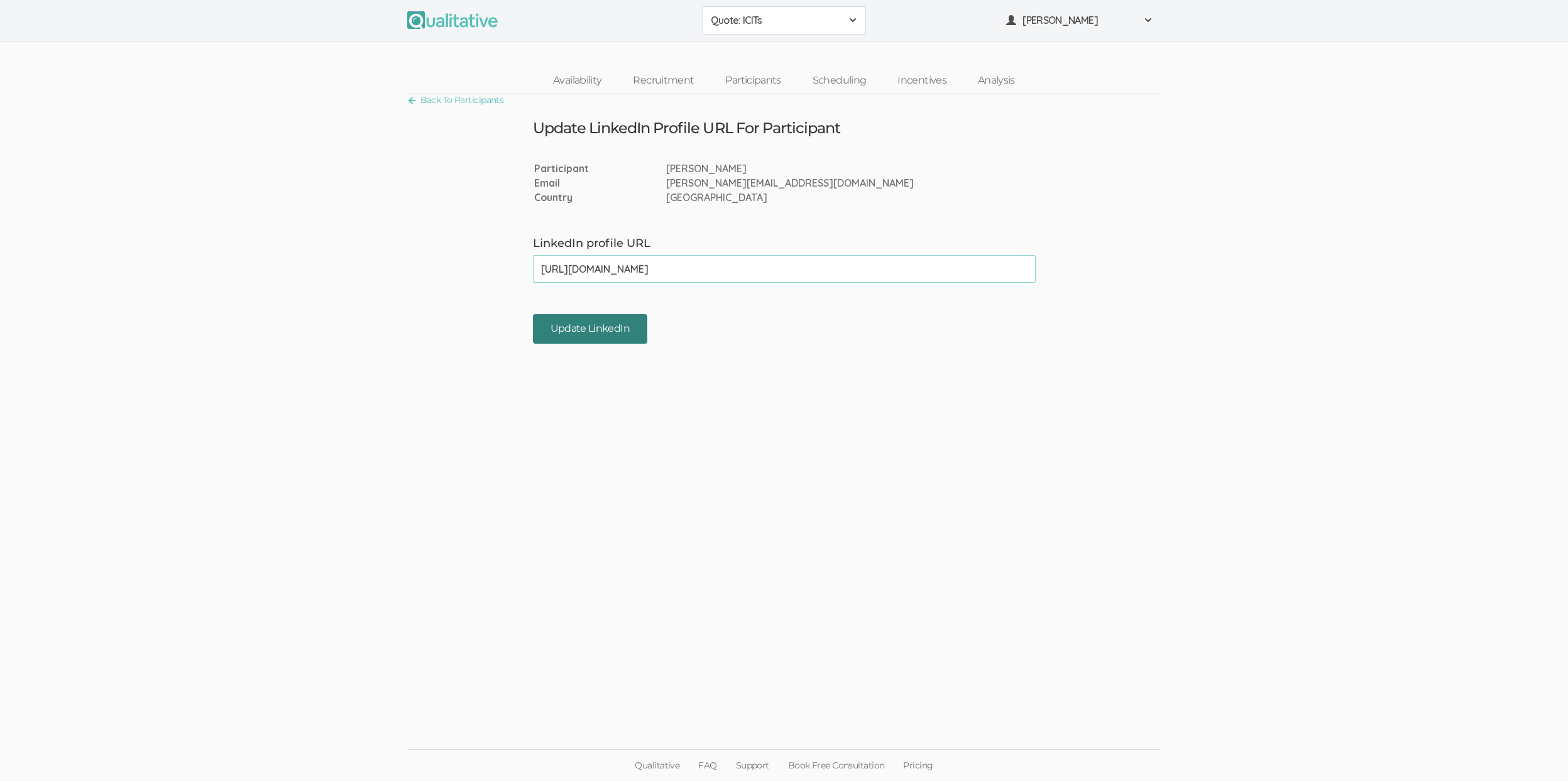
type input "[URL][DOMAIN_NAME]"
click at [593, 320] on input "Update LinkedIn" at bounding box center [590, 328] width 114 height 30
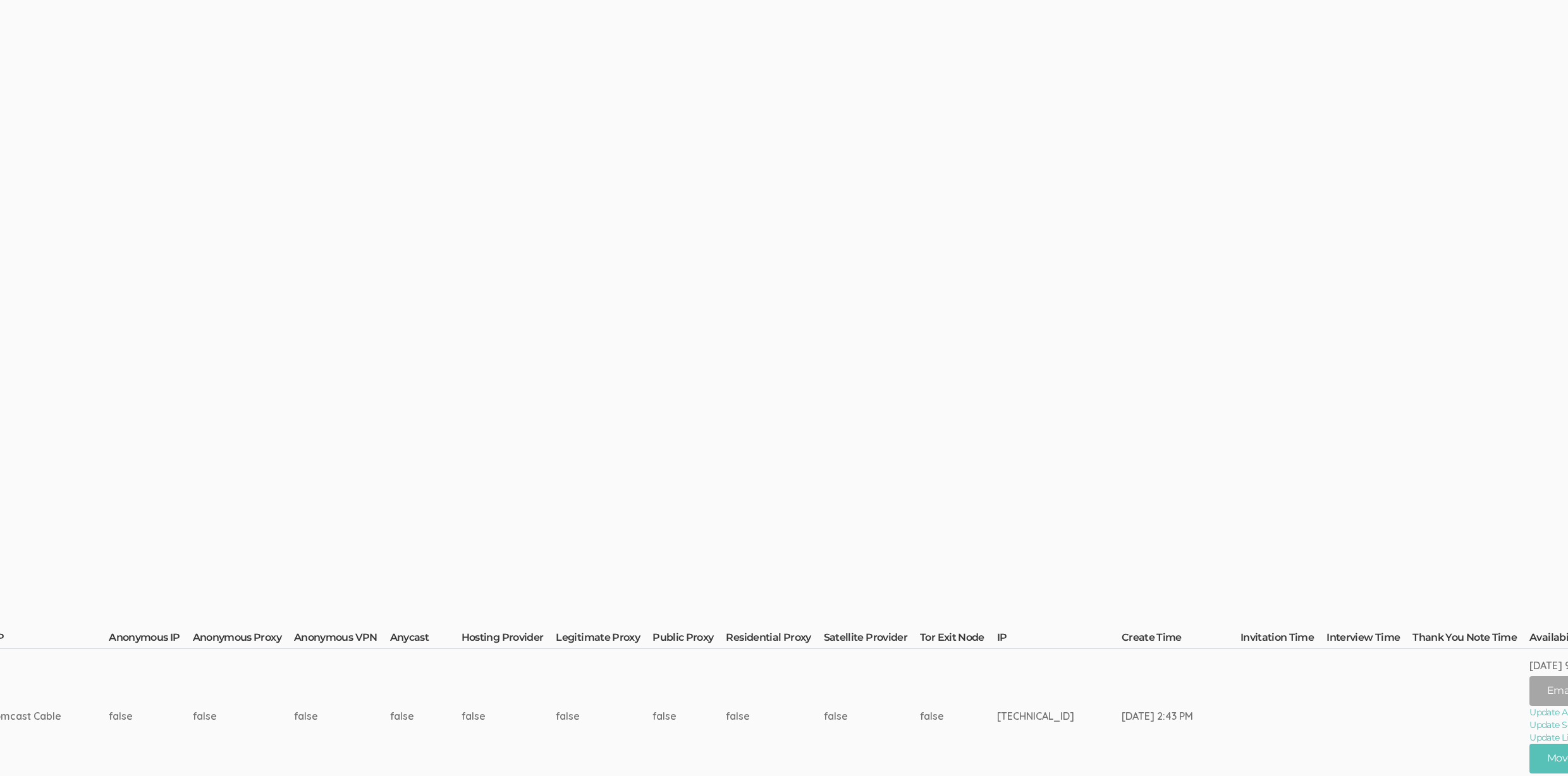
scroll to position [35, 3873]
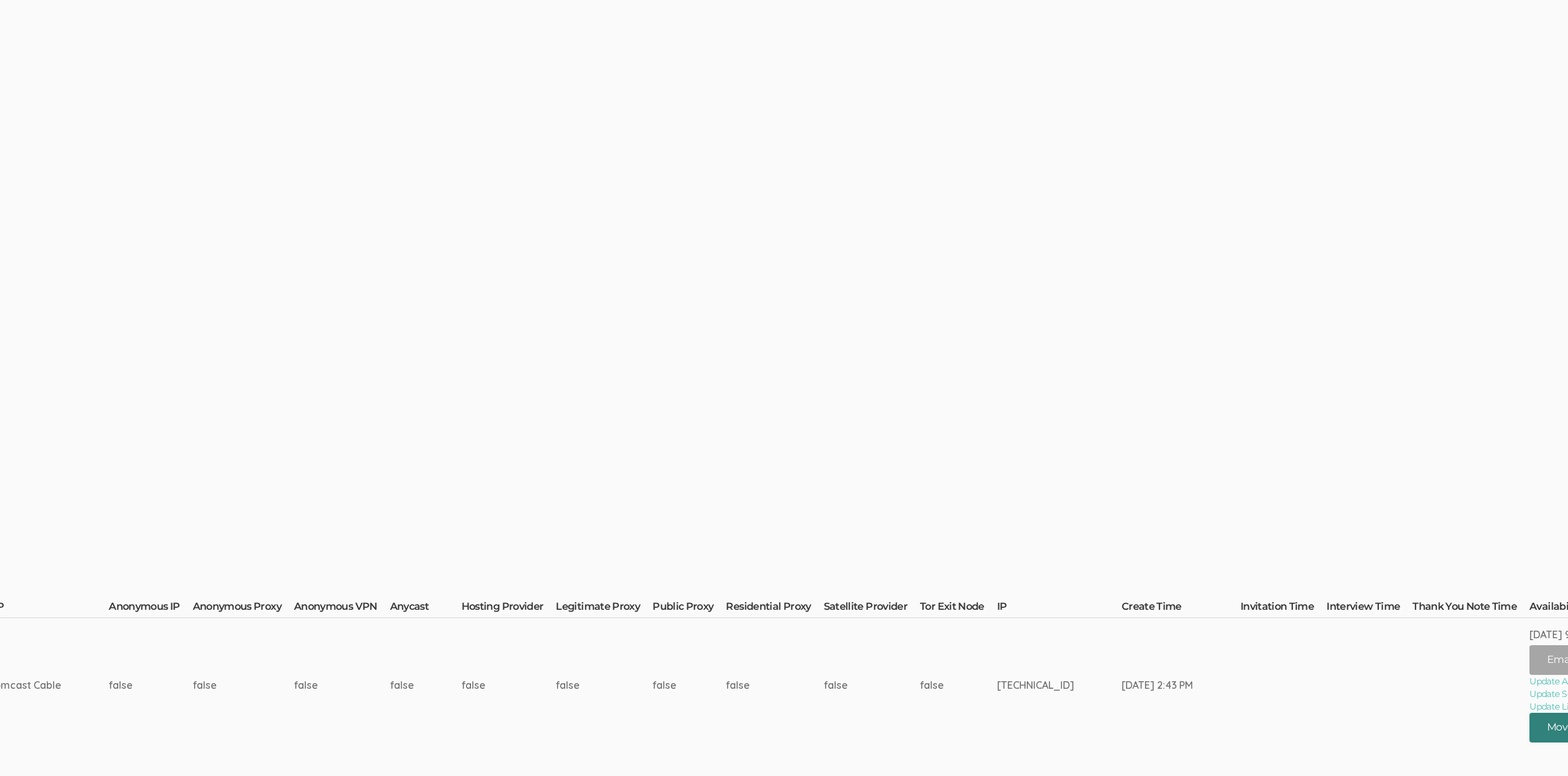
click at [1530, 727] on button "Move Participant" at bounding box center [1590, 727] width 120 height 30
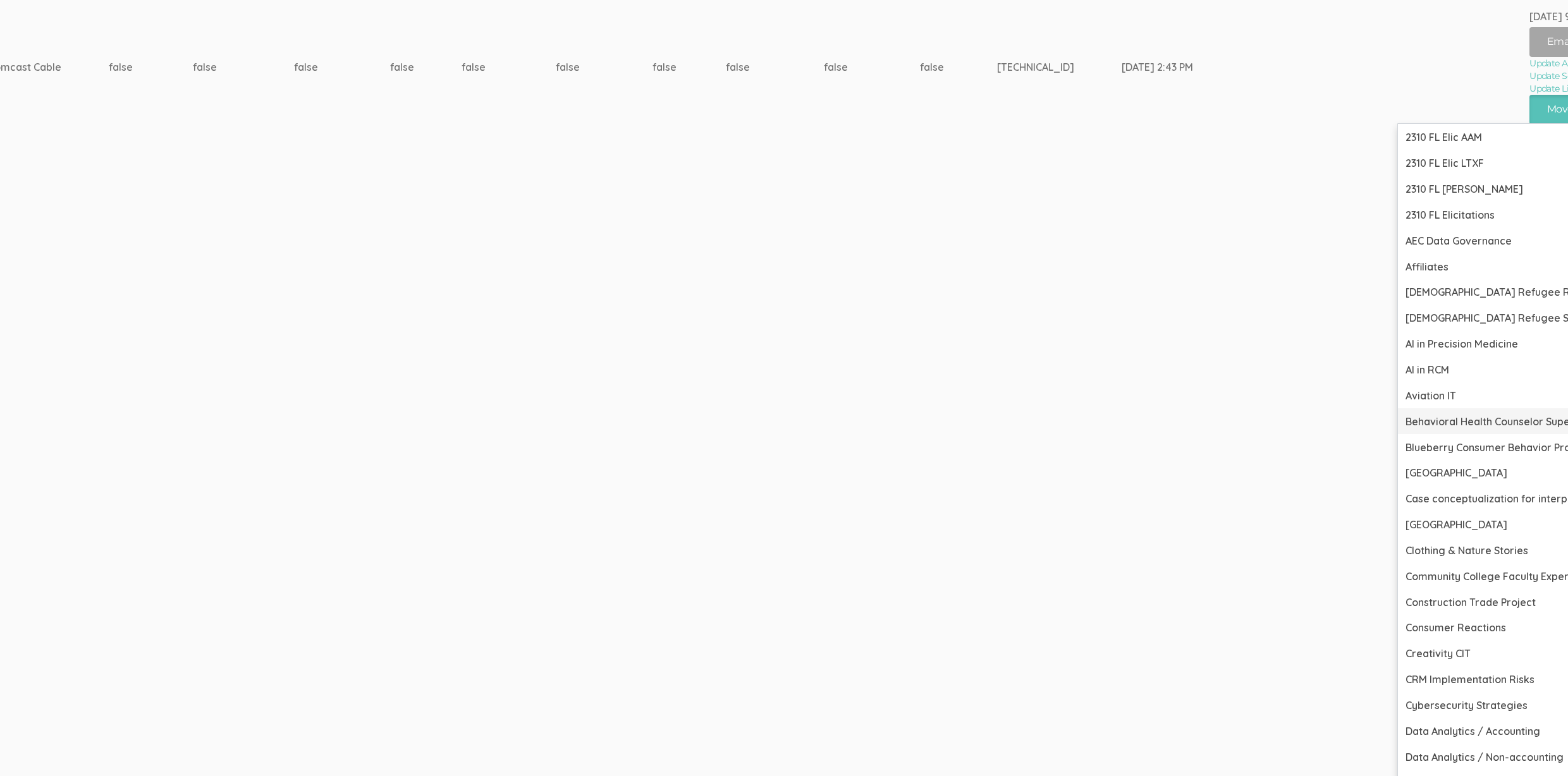
scroll to position [656, 3873]
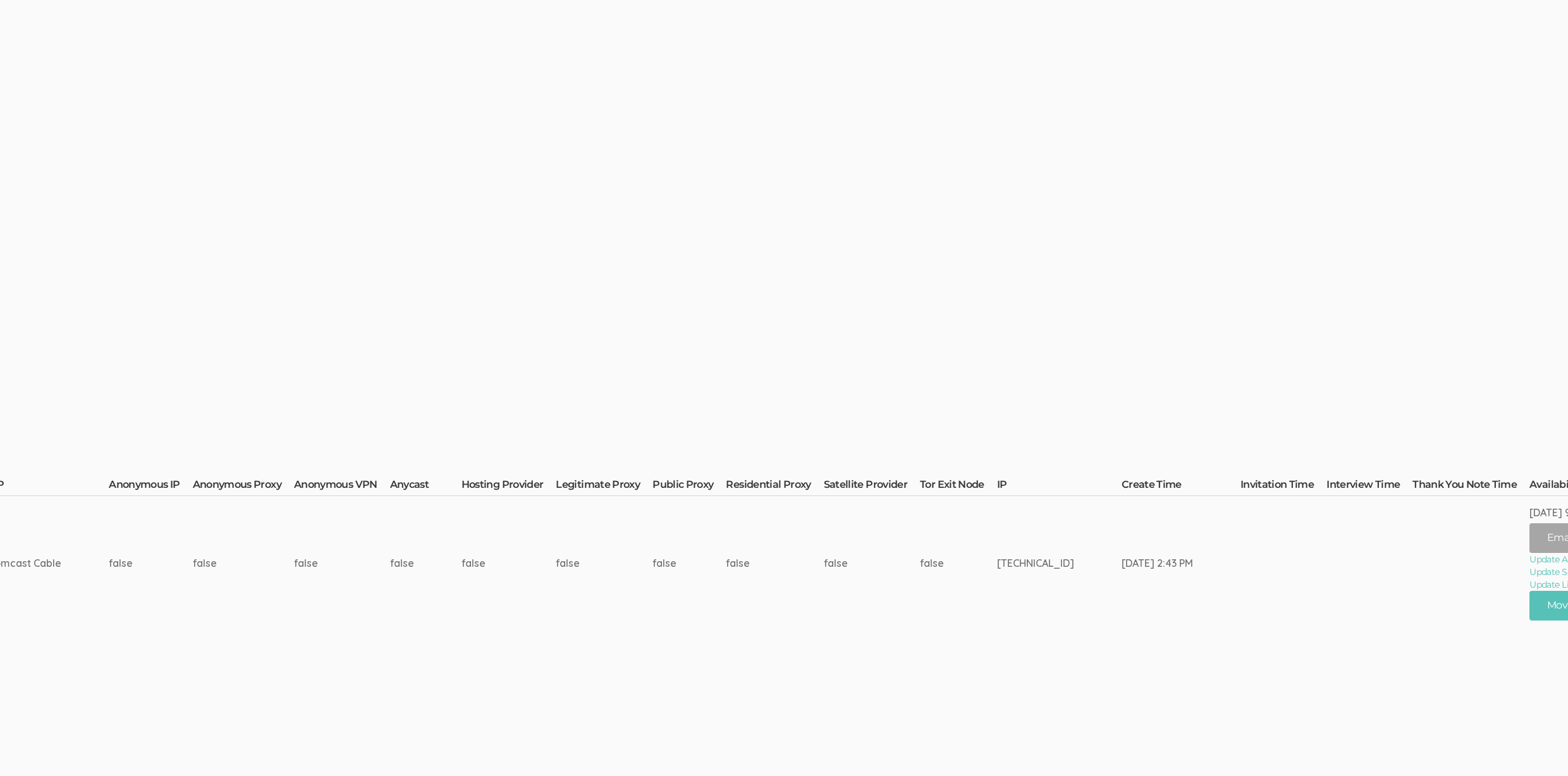
scroll to position [156, 3873]
click at [1530, 606] on button "Move Participant" at bounding box center [1590, 606] width 120 height 30
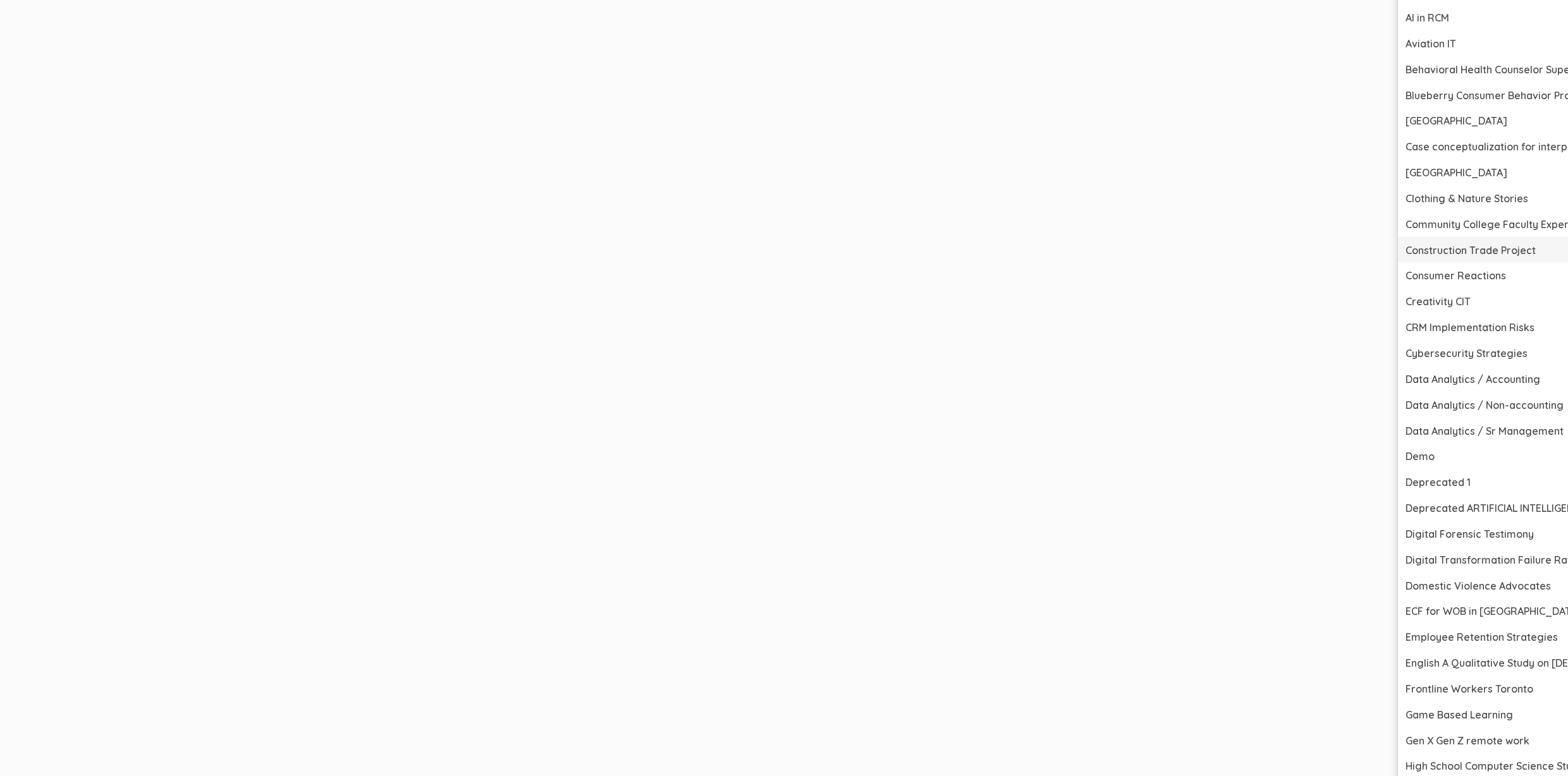
scroll to position [1368, 3873]
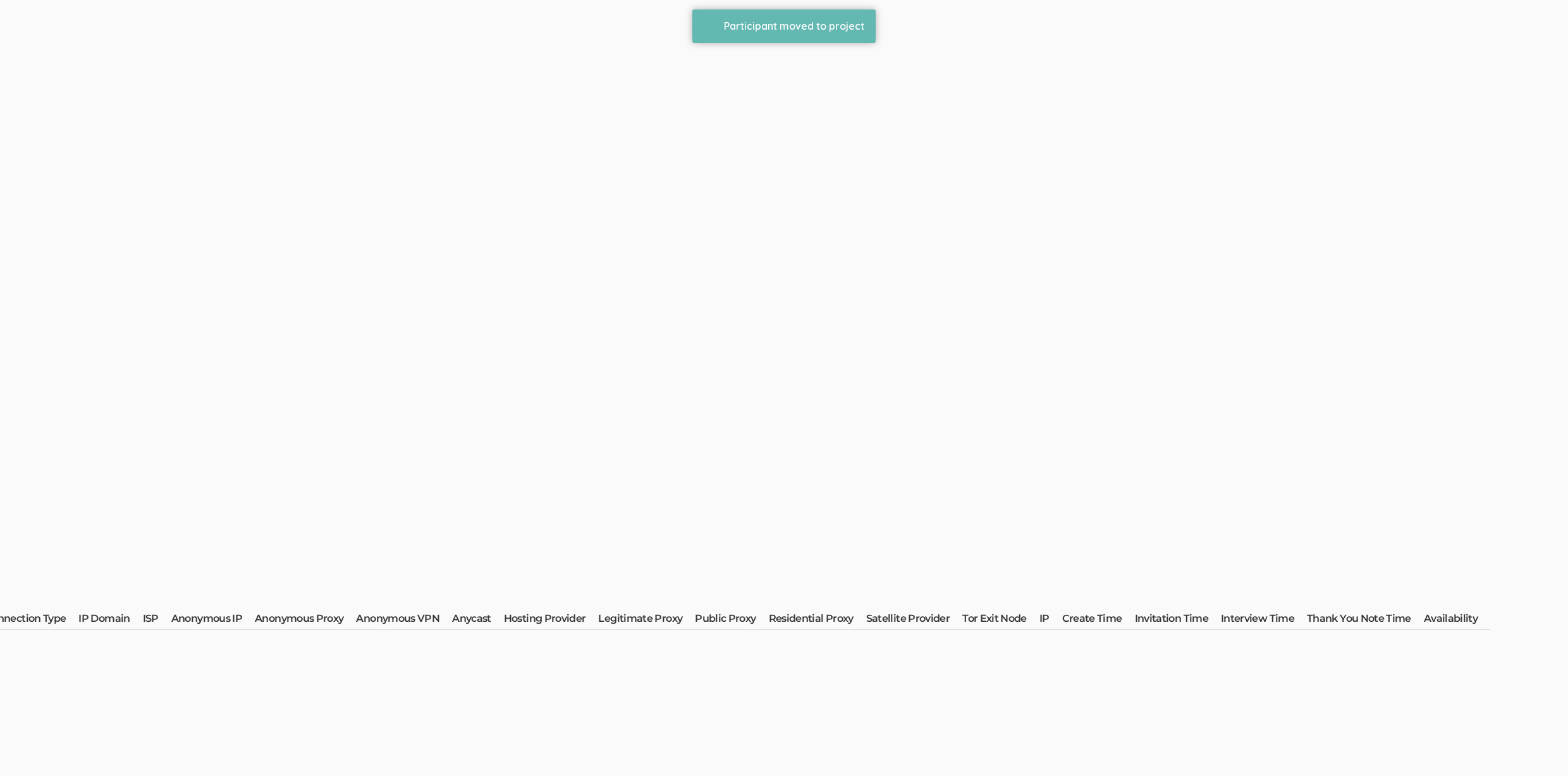
scroll to position [0, 0]
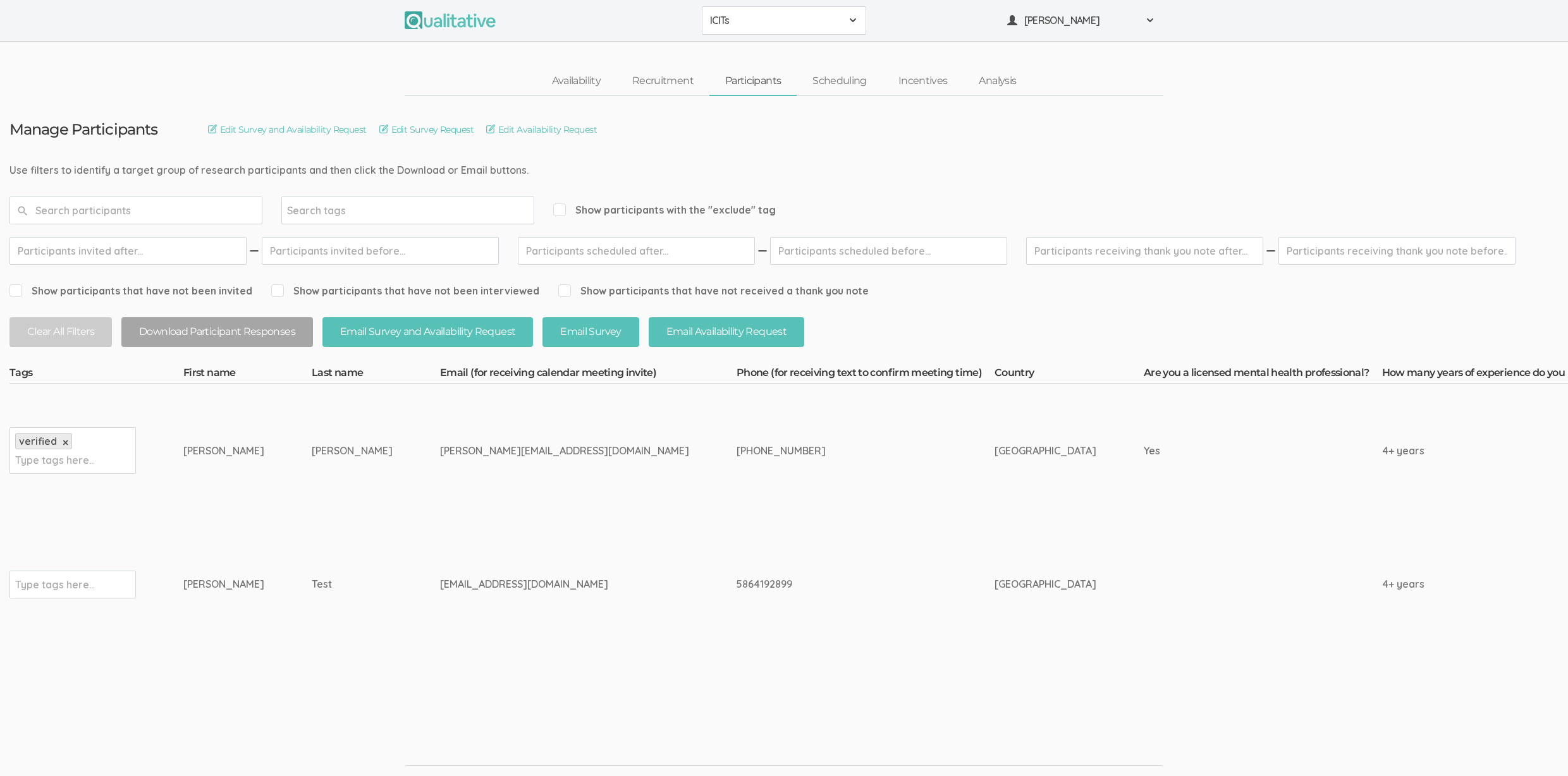
click at [535, 549] on td "[EMAIL_ADDRESS][DOMAIN_NAME]" at bounding box center [589, 584] width 296 height 134
click at [806, 519] on td "5864192899" at bounding box center [865, 584] width 258 height 134
click at [830, 78] on link "Scheduling" at bounding box center [840, 81] width 86 height 27
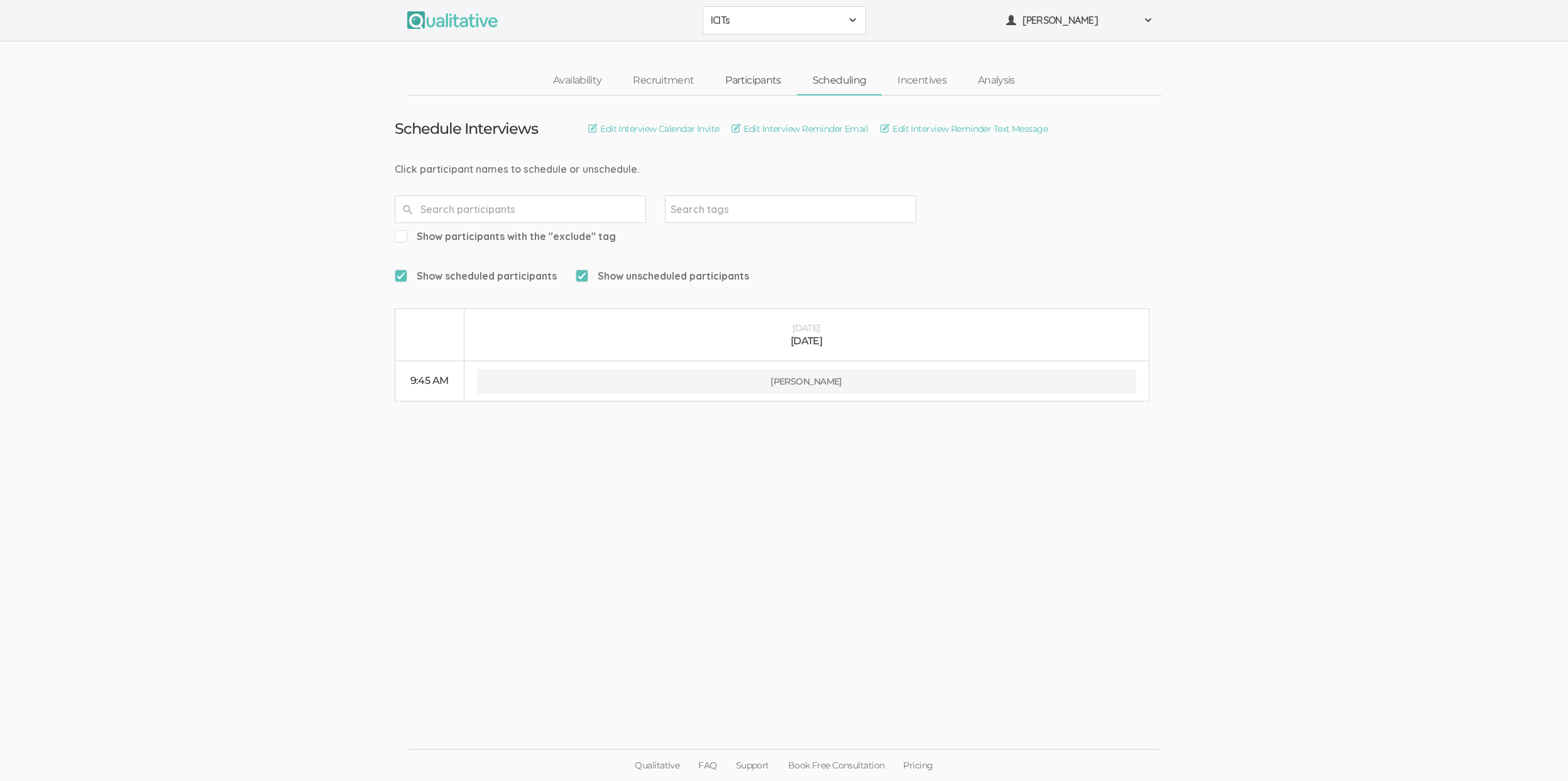
click at [758, 80] on link "Participants" at bounding box center [752, 80] width 86 height 27
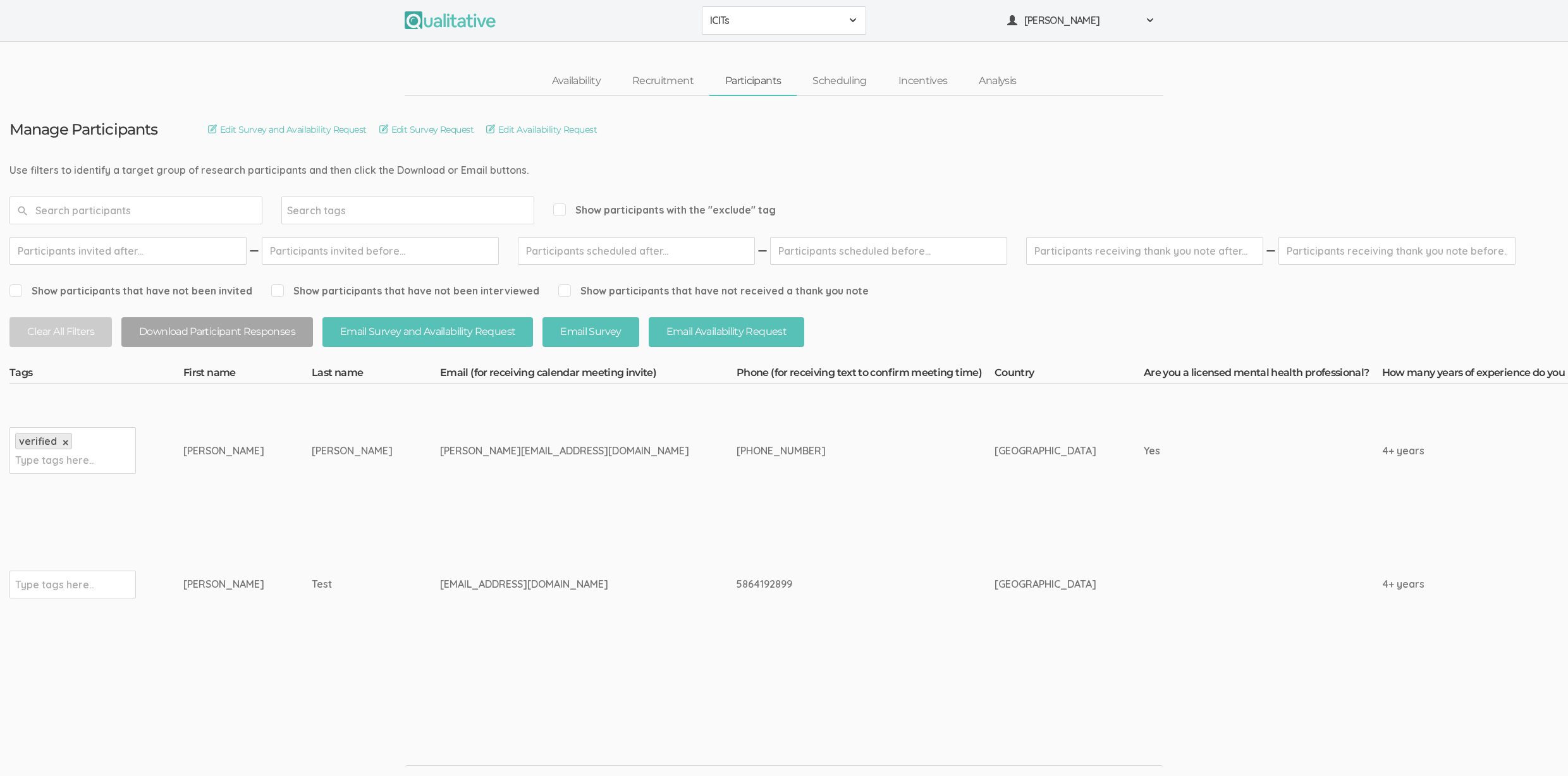
click at [292, 67] on ui-view "Availability Recruitment Participants Scheduling Incentives Analysis" at bounding box center [784, 69] width 1568 height 54
drag, startPoint x: 497, startPoint y: 167, endPoint x: 80, endPoint y: 168, distance: 417.0
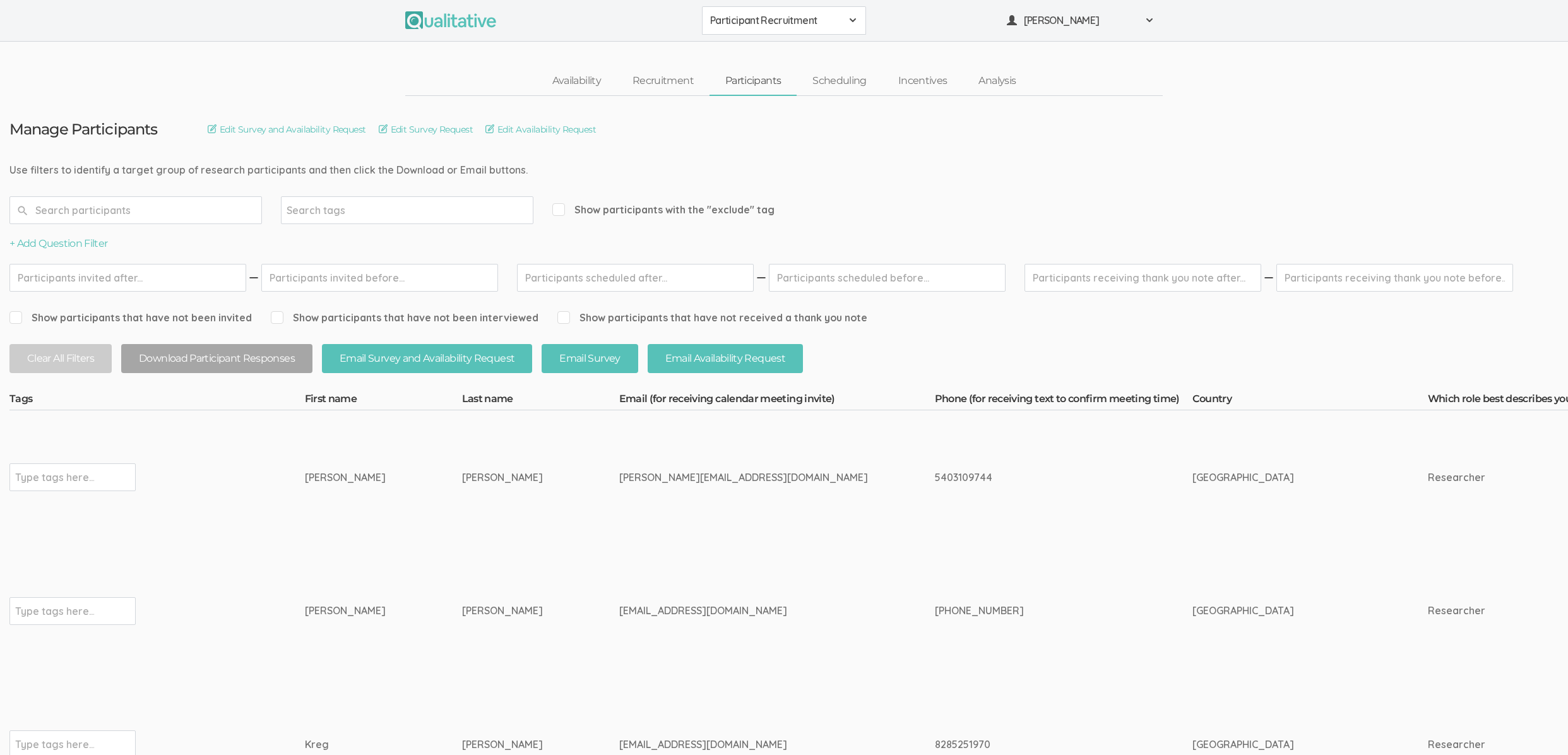
click at [357, 619] on td "[PERSON_NAME]" at bounding box center [383, 611] width 157 height 134
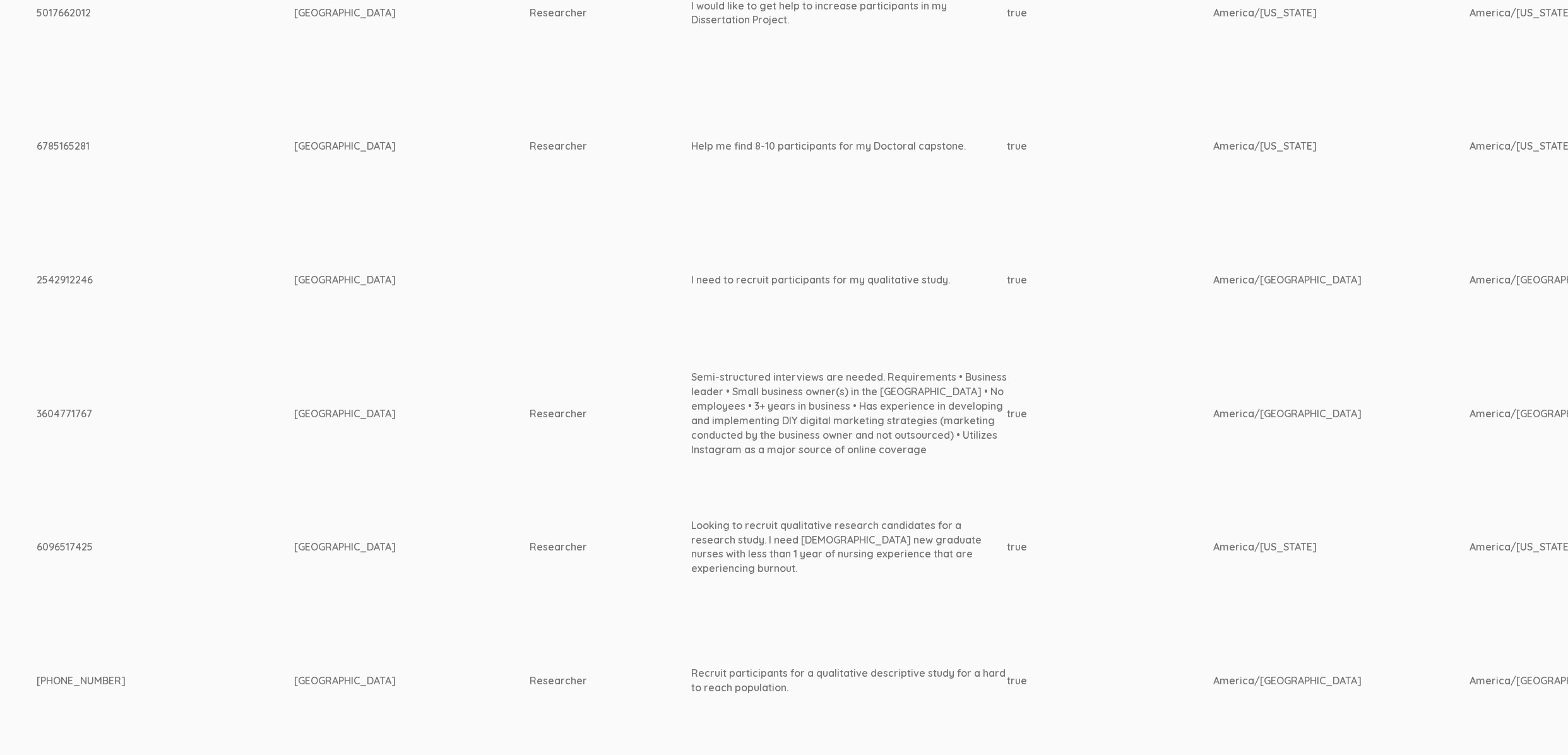
scroll to position [3669, 0]
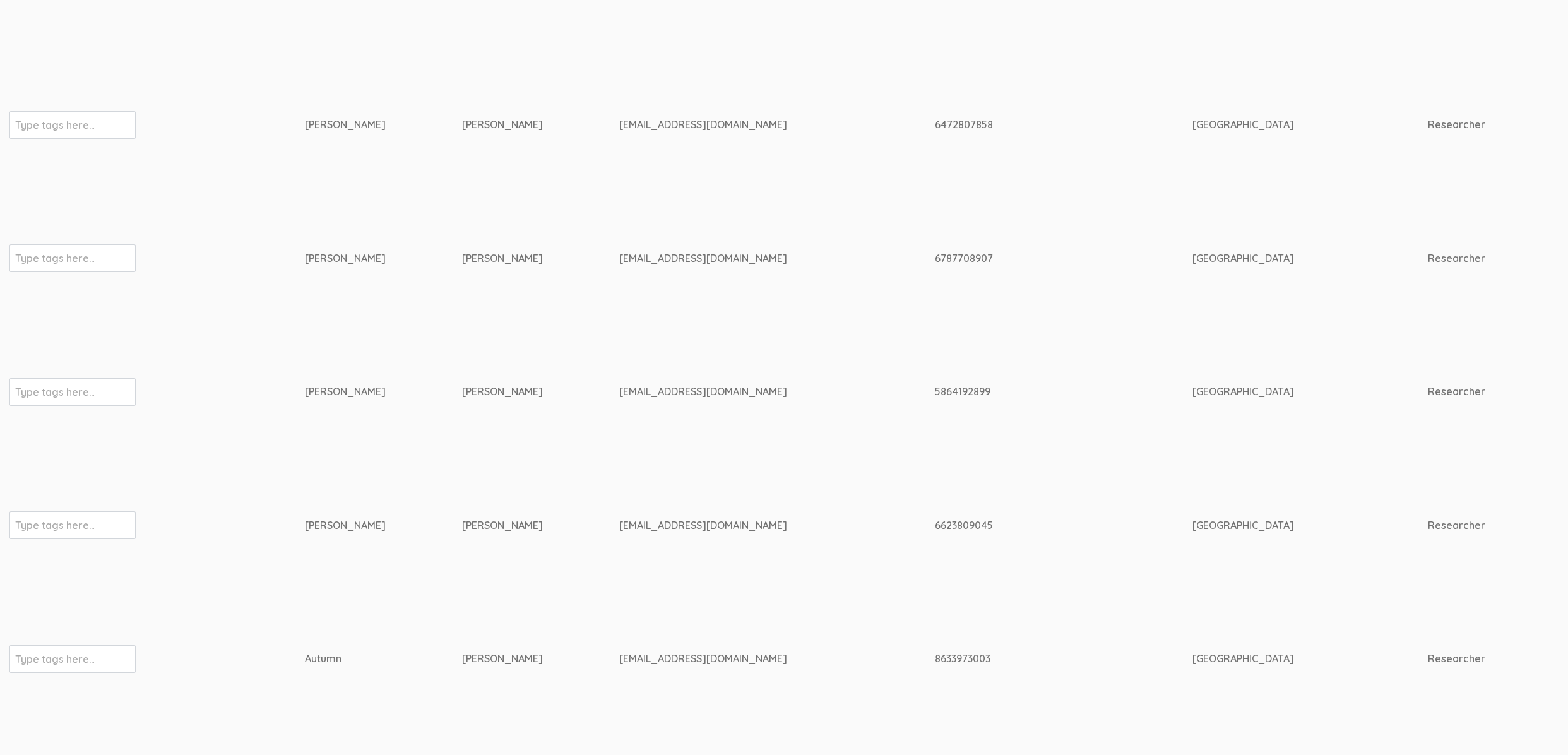
click at [619, 385] on div "kagodsey@aol.com" at bounding box center [753, 392] width 268 height 15
copy tr "kagodsey@aol.com"
click at [524, 171] on td "davies" at bounding box center [540, 125] width 157 height 134
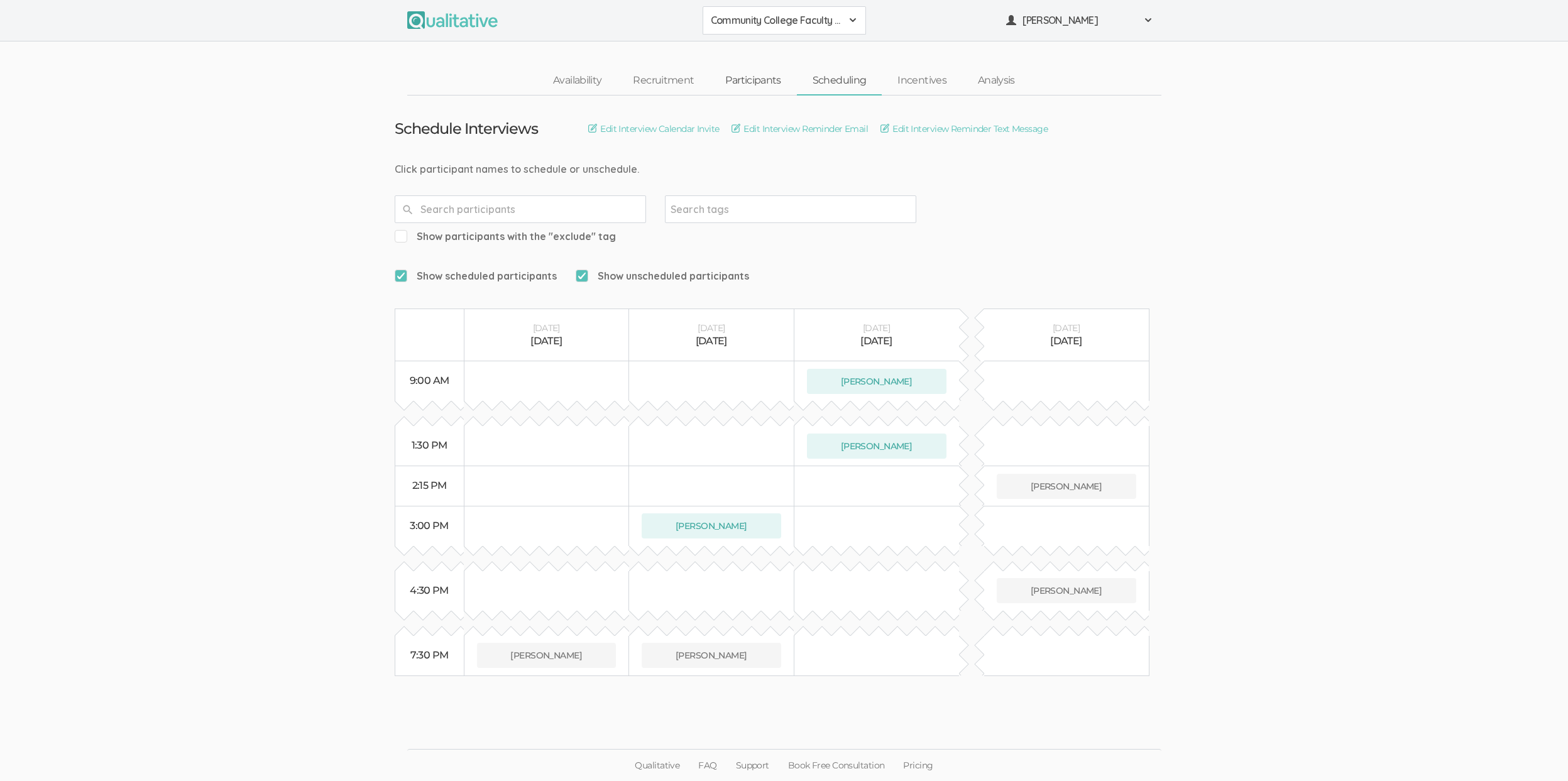
click at [758, 73] on link "Participants" at bounding box center [752, 80] width 86 height 27
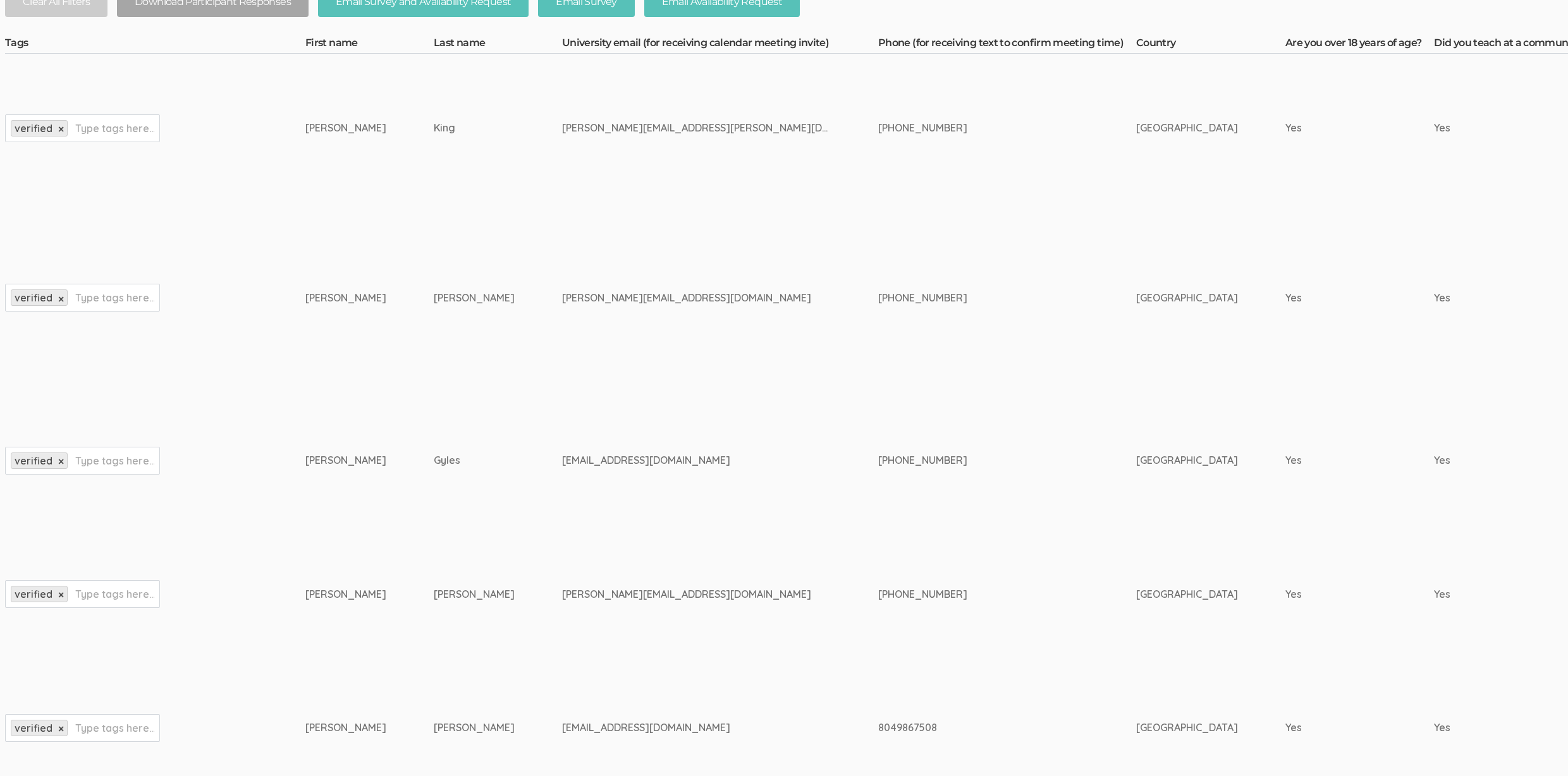
scroll to position [330, 0]
click at [705, 439] on td "tgyles@monroeu.edu" at bounding box center [724, 460] width 316 height 134
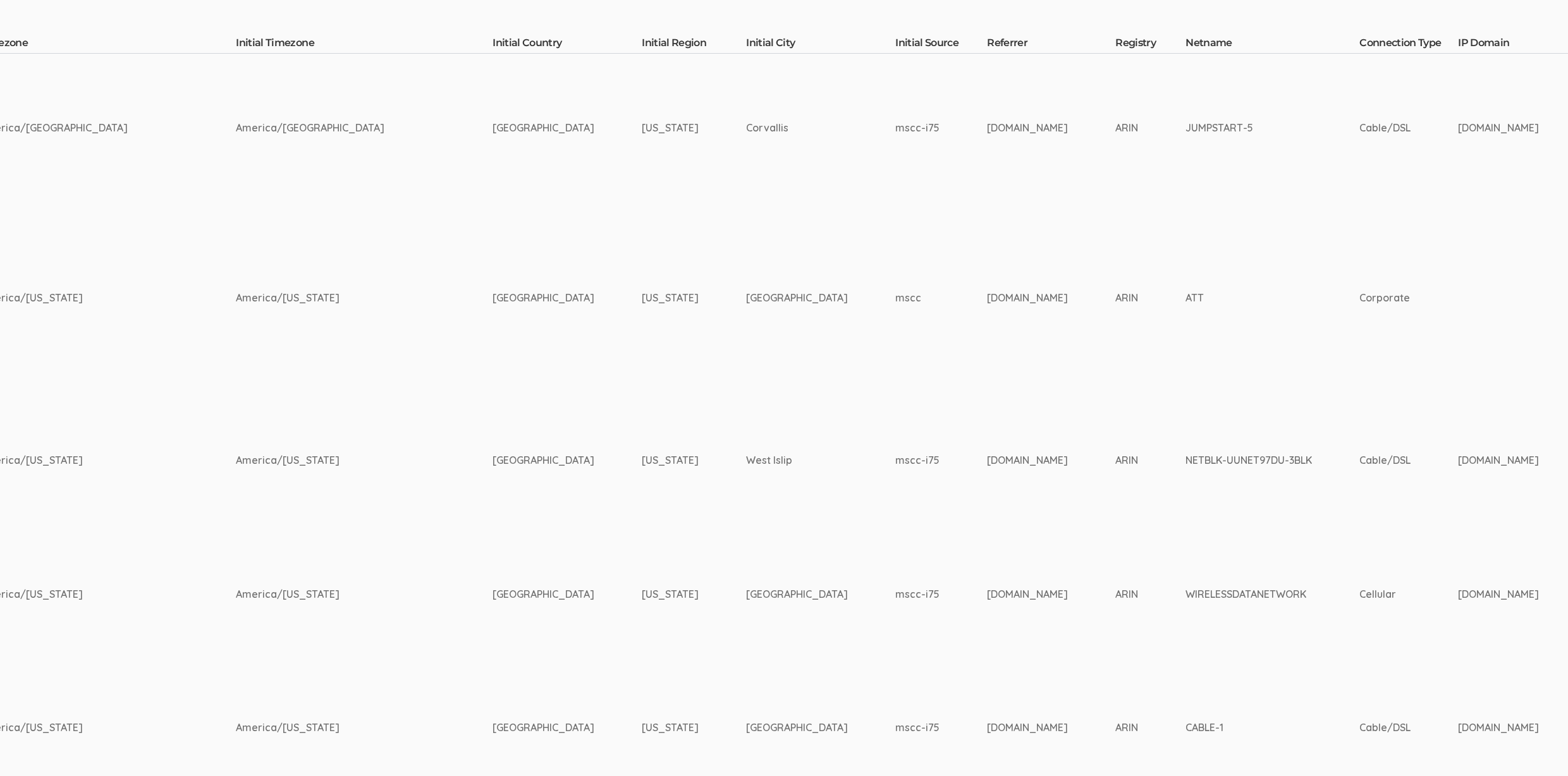
scroll to position [330, 2795]
click at [897, 123] on td "mscc-i75" at bounding box center [943, 128] width 92 height 149
copy tr "mscc-i75"
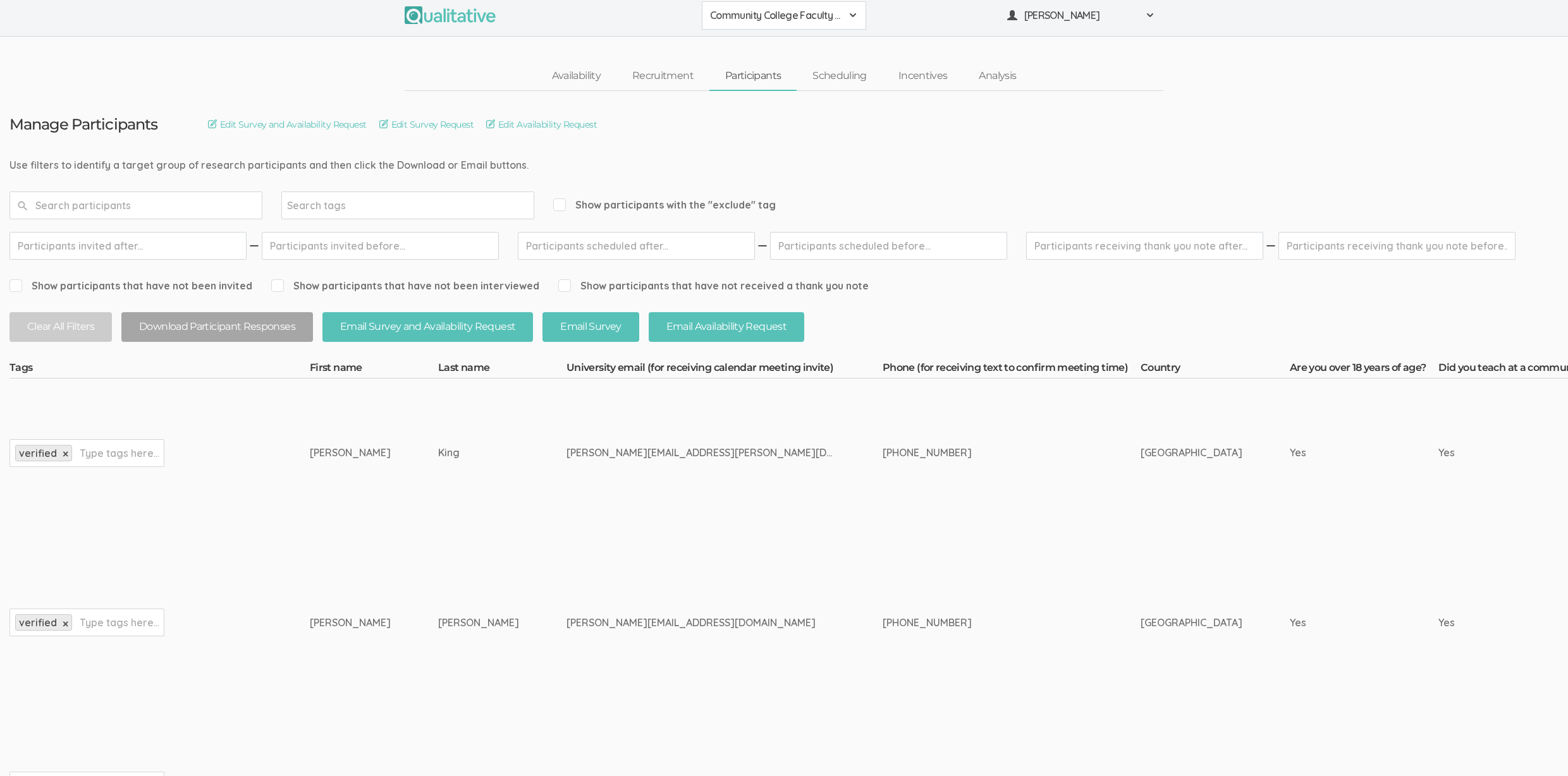
scroll to position [0, 0]
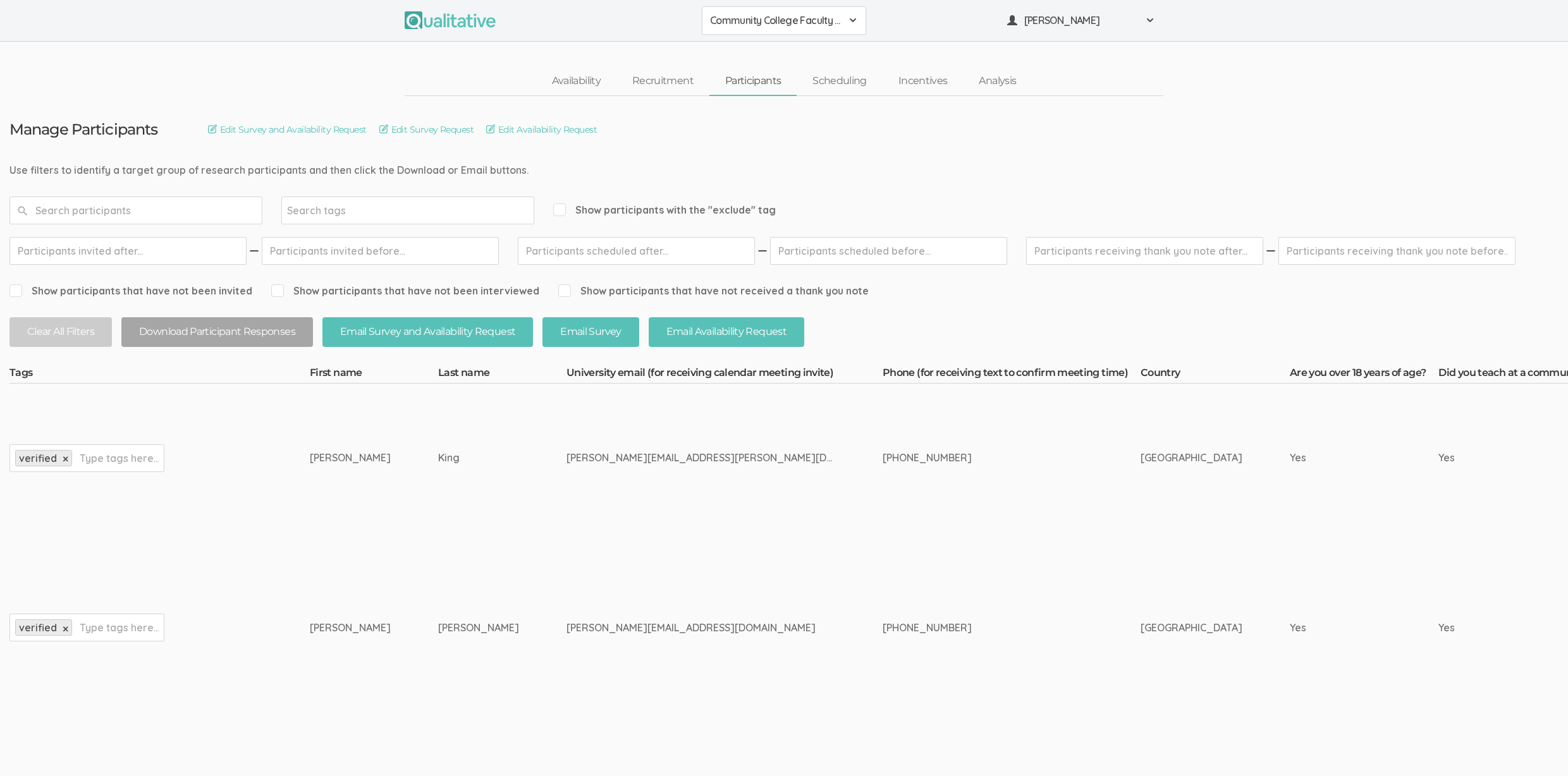
click at [159, 205] on input "text" at bounding box center [136, 211] width 253 height 28
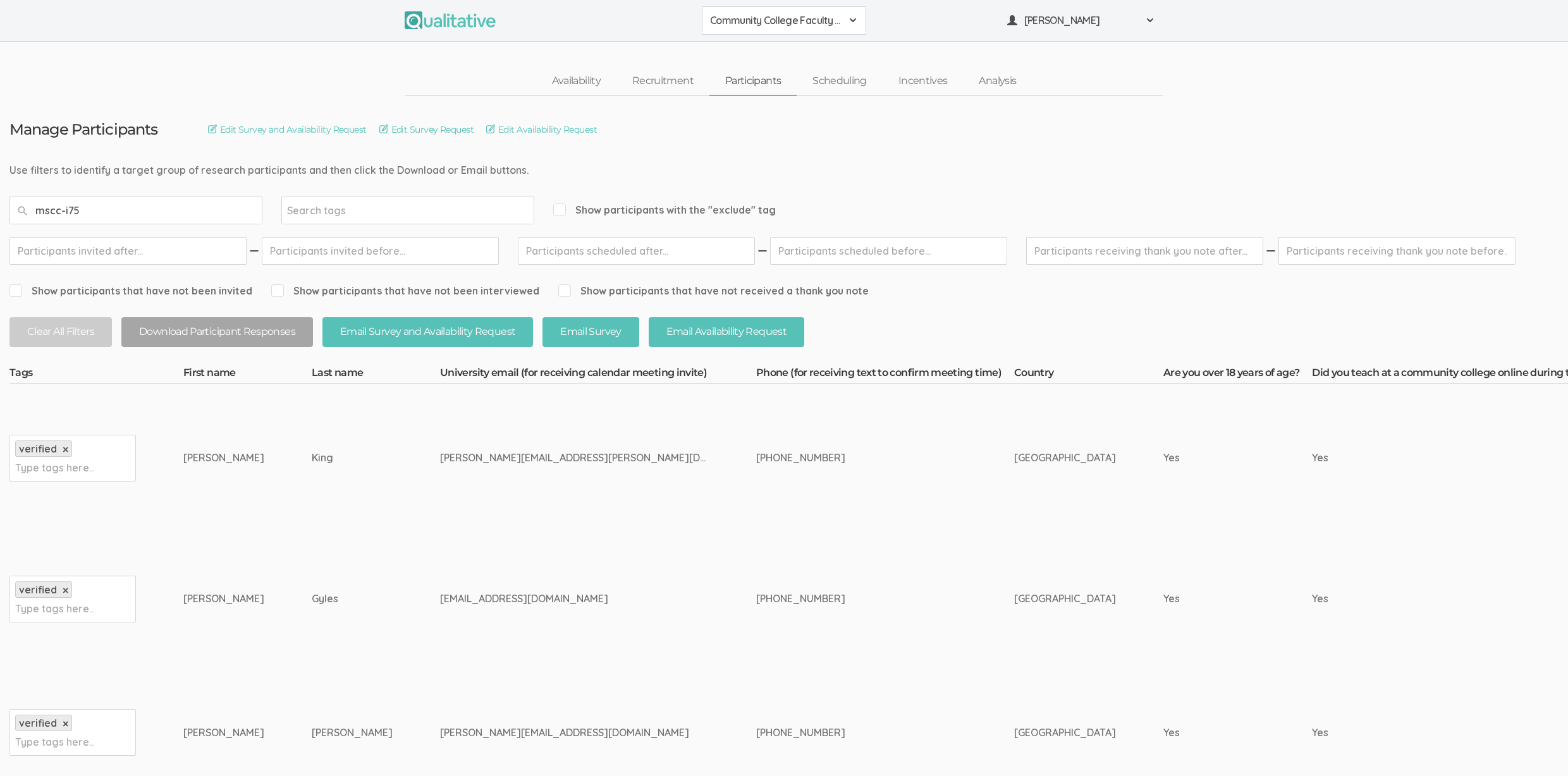
type input "mscc-i75"
click at [440, 608] on td "tgyles@monroeu.edu" at bounding box center [598, 599] width 316 height 134
click at [850, 83] on link "Scheduling" at bounding box center [840, 81] width 86 height 27
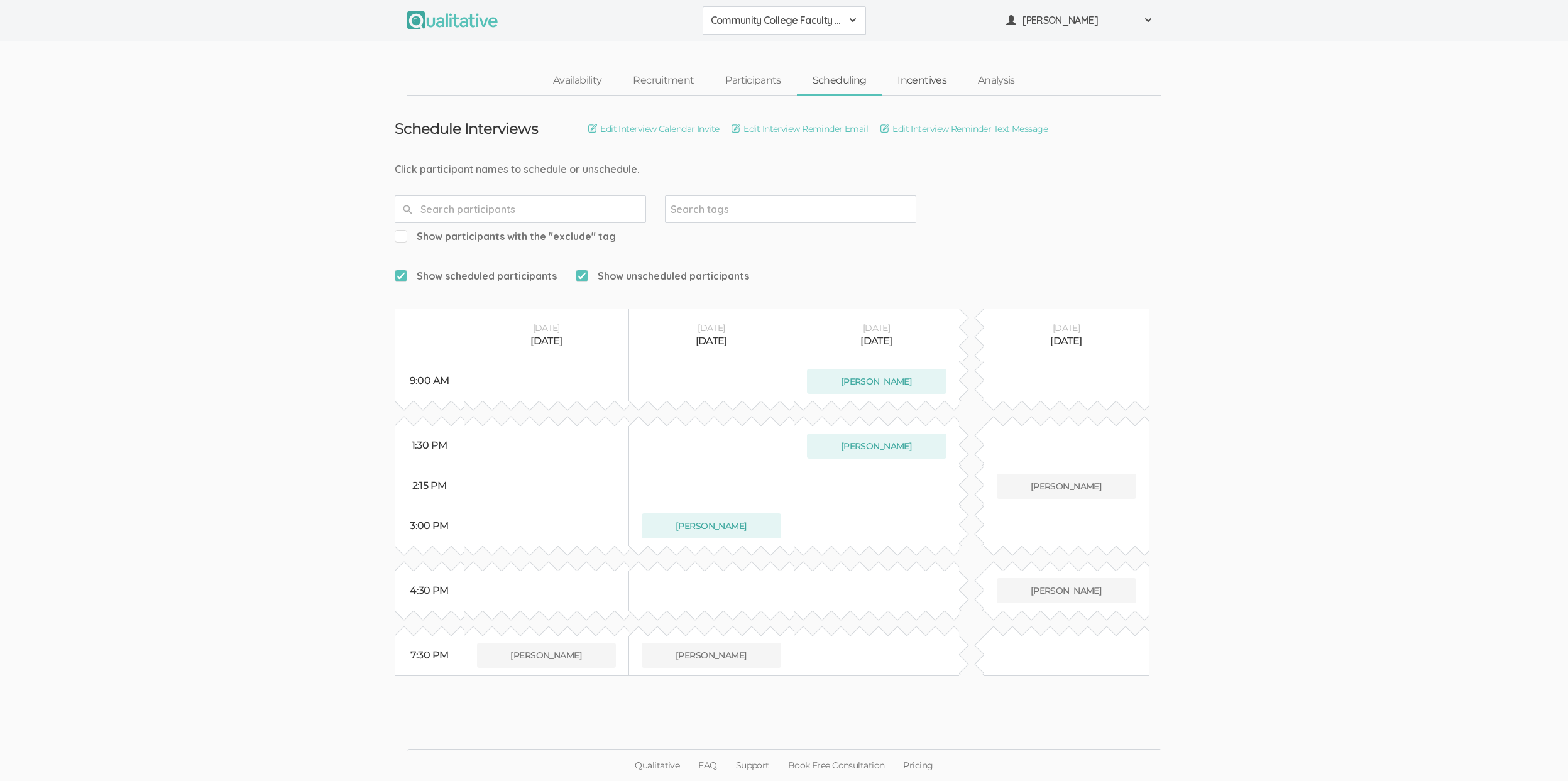
click at [937, 85] on link "Incentives" at bounding box center [922, 80] width 80 height 27
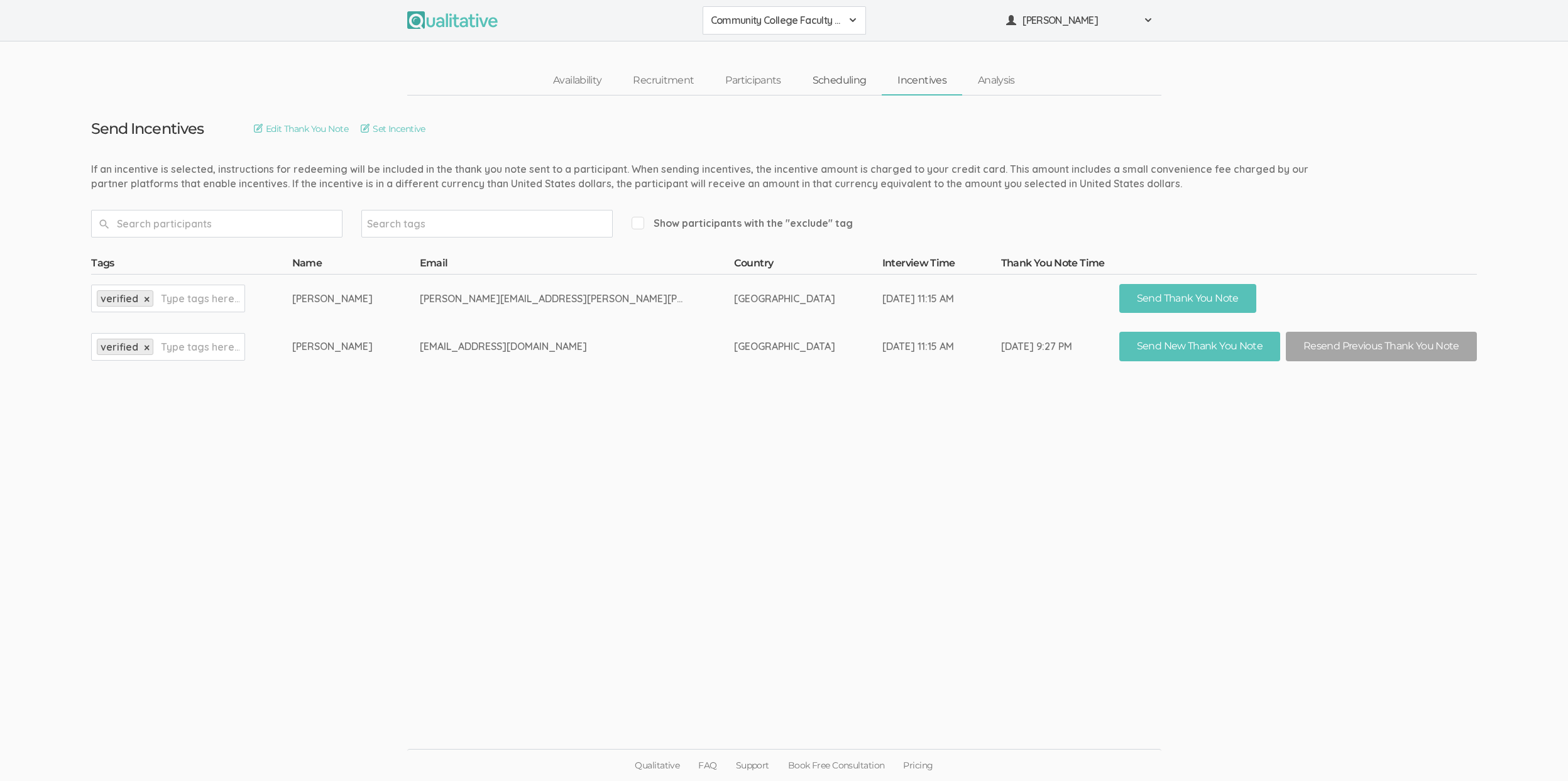
click at [828, 86] on link "Scheduling" at bounding box center [840, 80] width 86 height 27
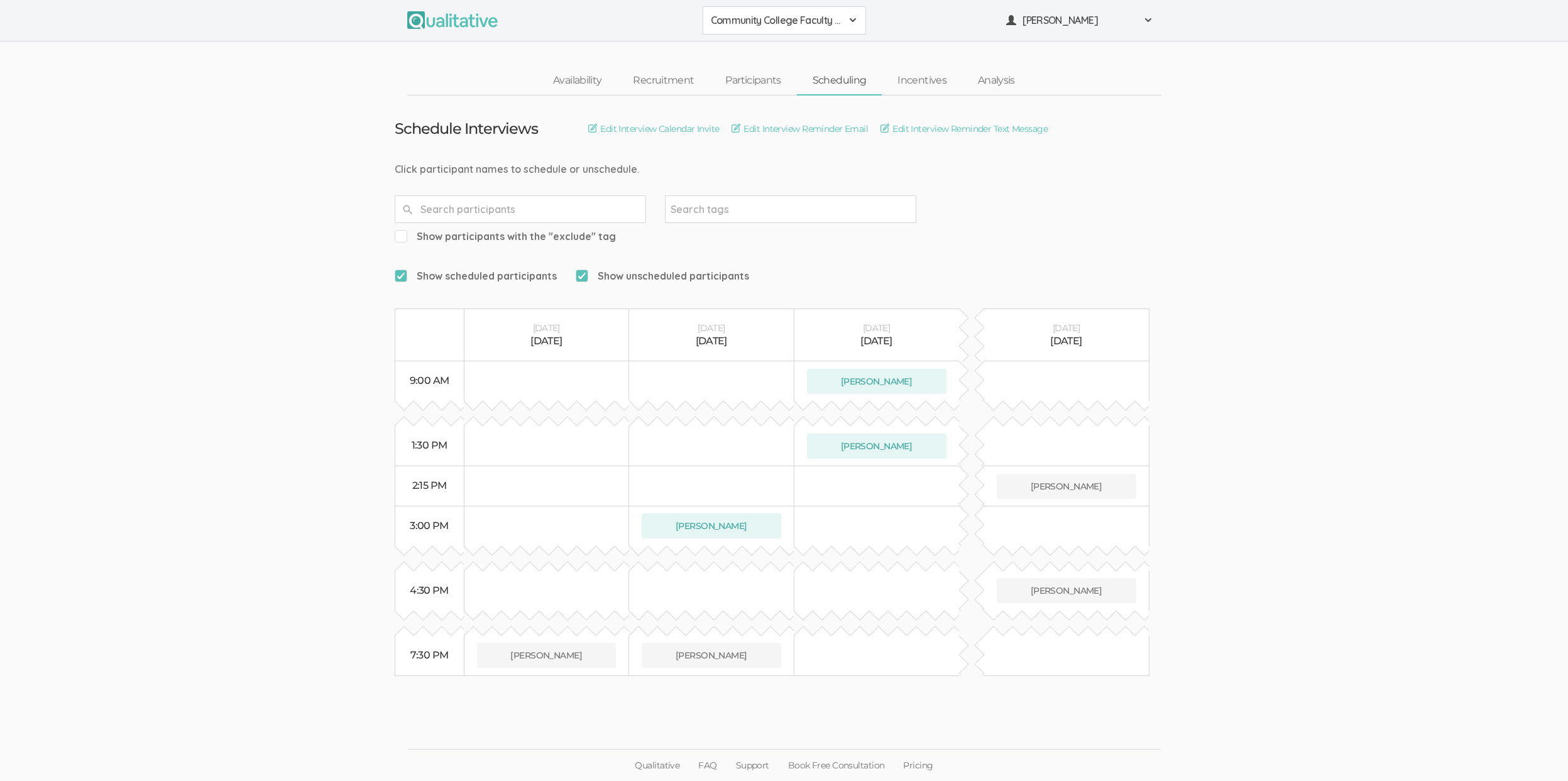
click at [227, 525] on ui-view "Schedule Interviews Edit Interview Calendar Invite Edit Interview Reminder Emai…" at bounding box center [784, 391] width 1568 height 590
click at [756, 84] on link "Participants" at bounding box center [752, 80] width 86 height 27
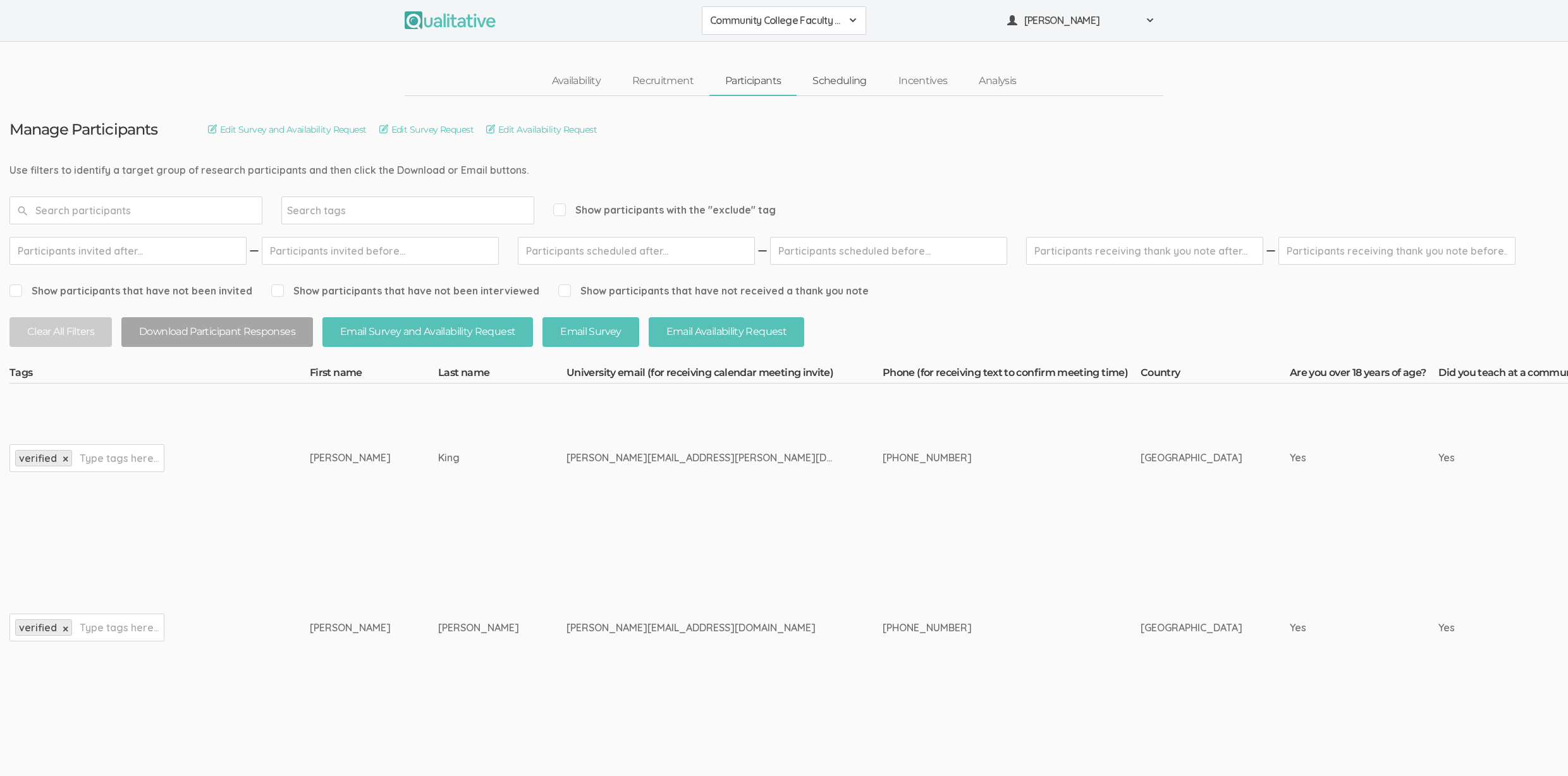
click at [845, 78] on link "Scheduling" at bounding box center [840, 81] width 86 height 27
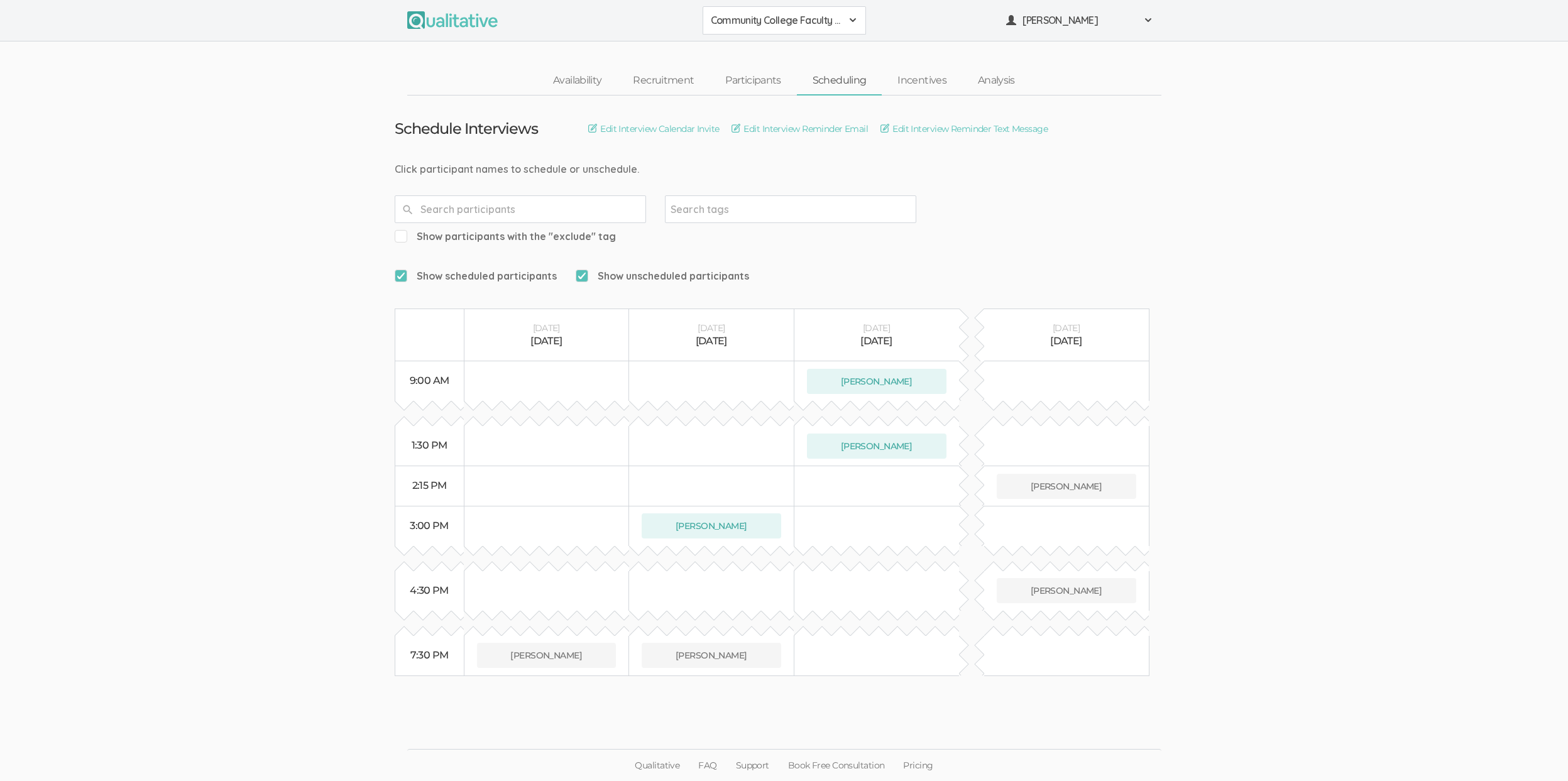
click at [277, 361] on ui-view "Schedule Interviews Edit Interview Calendar Invite Edit Interview Reminder Emai…" at bounding box center [784, 391] width 1568 height 590
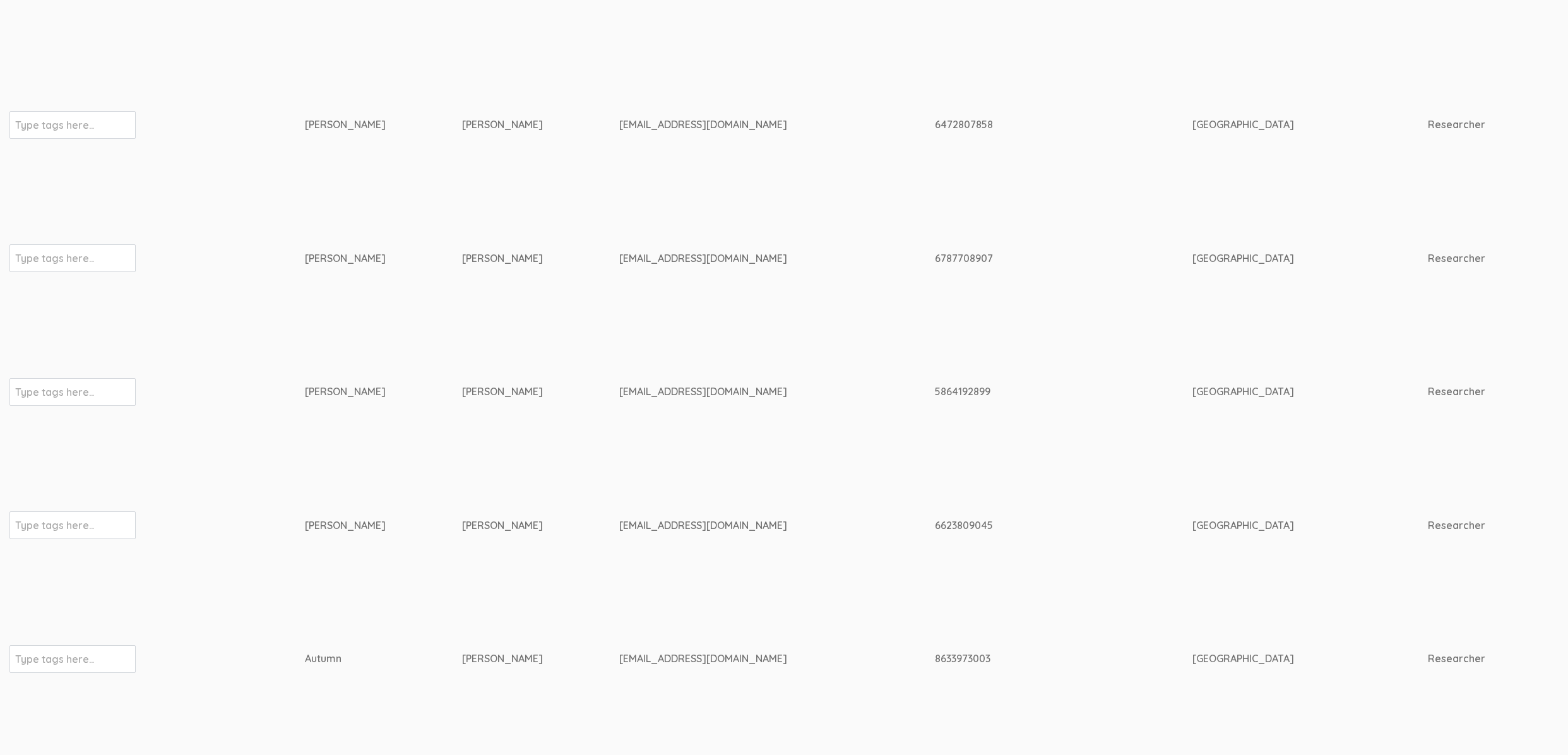
click at [619, 364] on td "kagodsey@aol.com" at bounding box center [777, 392] width 315 height 134
click at [619, 385] on div "kagodsey@aol.com" at bounding box center [753, 392] width 268 height 15
copy tr "kagodsey@aol.com"
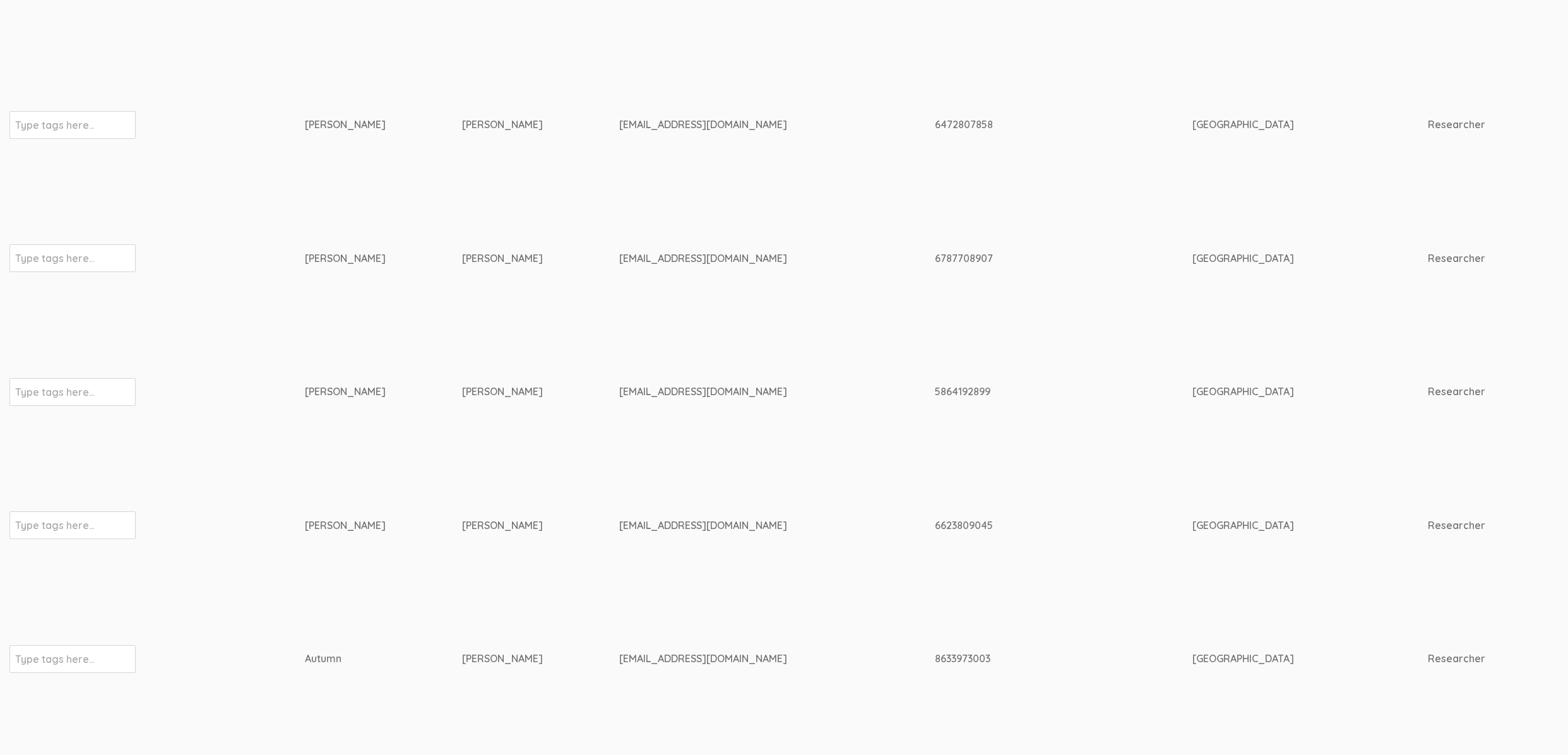
click at [538, 210] on td "Alexander" at bounding box center [540, 258] width 157 height 134
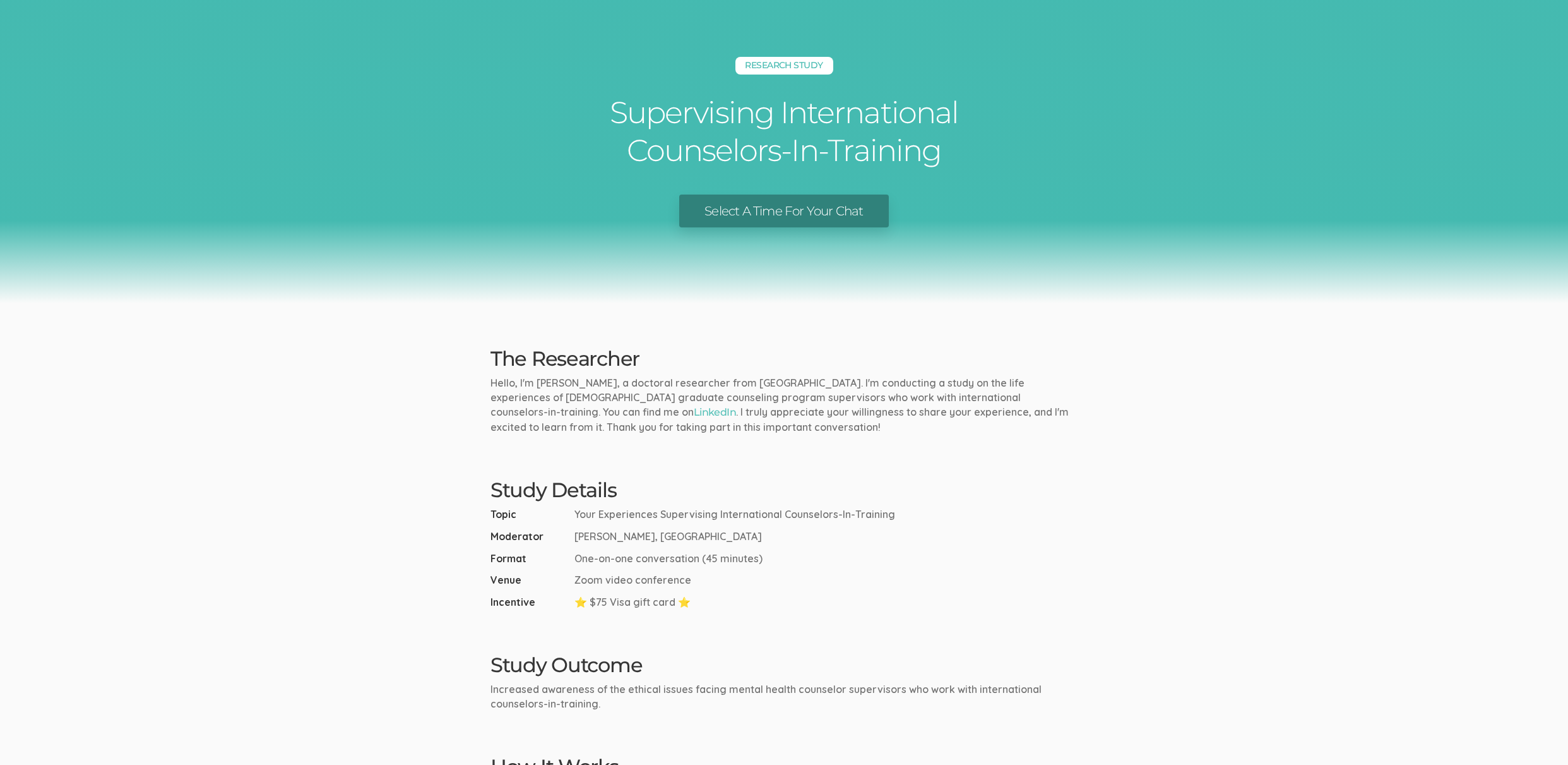
drag, startPoint x: 576, startPoint y: 512, endPoint x: 909, endPoint y: 517, distance: 333.0
click at [909, 517] on li "Topic Your Experiences Supervising International Counselors-In-Training" at bounding box center [783, 514] width 587 height 15
copy span "Your Experiences Supervising International Counselors-In-Training"
click at [1005, 501] on div "Study Details Topic Your Experiences Supervising International Counselors-In-Tr…" at bounding box center [784, 544] width 606 height 131
